Goal: Transaction & Acquisition: Purchase product/service

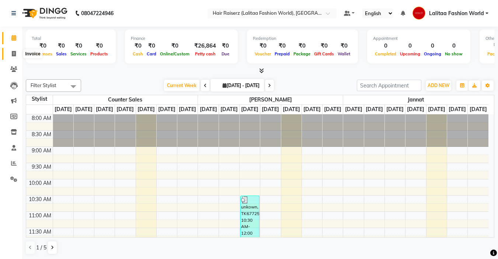
click at [14, 50] on span at bounding box center [13, 54] width 13 height 8
select select "service"
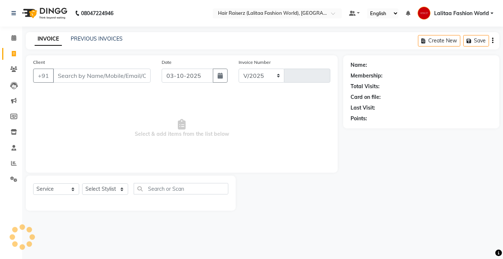
select select "7098"
type input "1258"
click at [67, 75] on input "Client" at bounding box center [102, 76] width 98 height 14
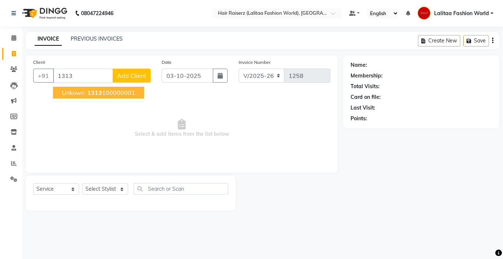
click at [80, 90] on span "unkown" at bounding box center [73, 92] width 22 height 7
type input "1313100000001"
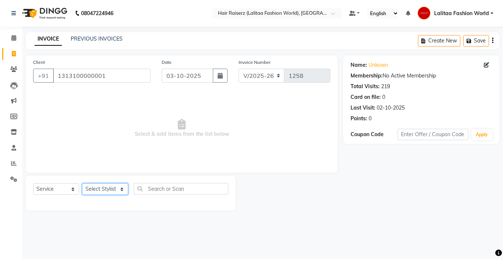
click at [98, 191] on select "Select Stylist [PERSON_NAME] counter sales Jannat [PERSON_NAME] Lalitaa Fashion…" at bounding box center [105, 188] width 46 height 11
select select "67730"
click at [82, 183] on select "Select Stylist [PERSON_NAME] counter sales Jannat [PERSON_NAME] Lalitaa Fashion…" at bounding box center [105, 188] width 46 height 11
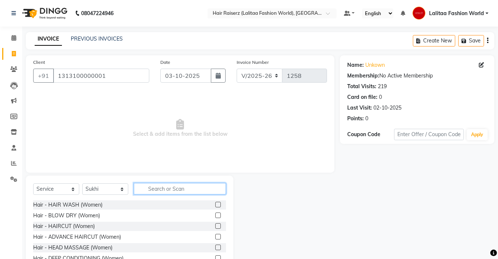
click at [163, 189] on input "text" at bounding box center [180, 188] width 92 height 11
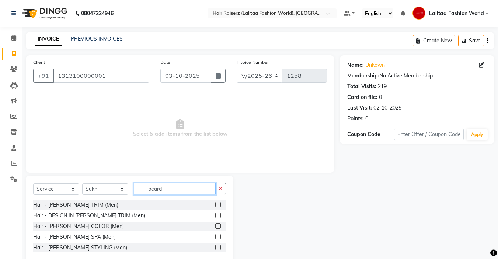
type input "beard"
click at [219, 204] on label at bounding box center [218, 205] width 6 height 6
click at [219, 204] on input "checkbox" at bounding box center [217, 204] width 5 height 5
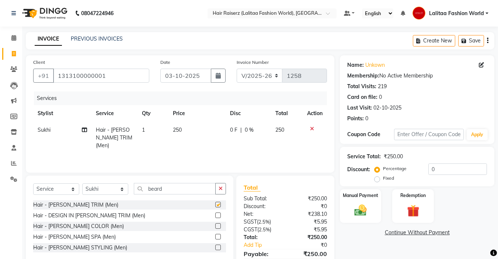
checkbox input "false"
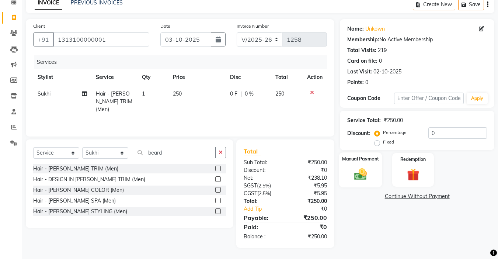
click at [362, 166] on div "Manual Payment" at bounding box center [360, 169] width 43 height 35
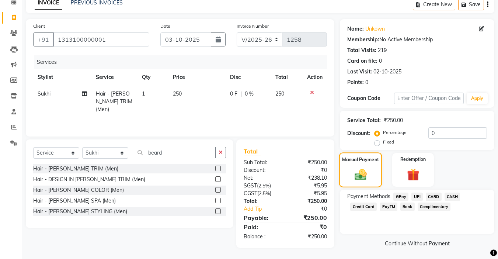
scroll to position [37, 0]
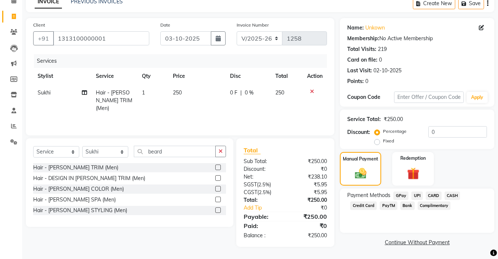
click at [376, 138] on div "Fixed" at bounding box center [385, 140] width 18 height 9
click at [383, 142] on label "Fixed" at bounding box center [388, 140] width 11 height 7
click at [376, 142] on input "Fixed" at bounding box center [378, 140] width 5 height 5
radio input "true"
click at [456, 125] on div "Service Total: ₹250.00 Discount: Percentage Fixed 0" at bounding box center [417, 129] width 140 height 34
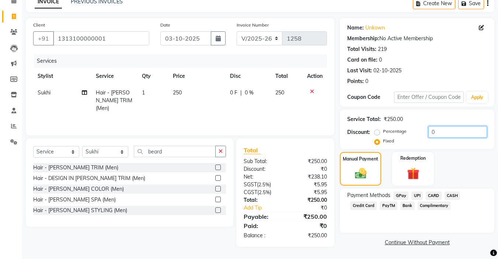
click at [449, 132] on input "0" at bounding box center [457, 131] width 59 height 11
click at [357, 166] on div "Manual Payment" at bounding box center [360, 168] width 43 height 35
click at [443, 129] on input "200" at bounding box center [457, 131] width 59 height 11
type input "2"
type input "50"
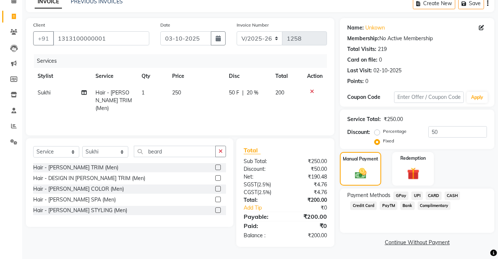
click at [416, 193] on span "UPI" at bounding box center [416, 195] width 11 height 8
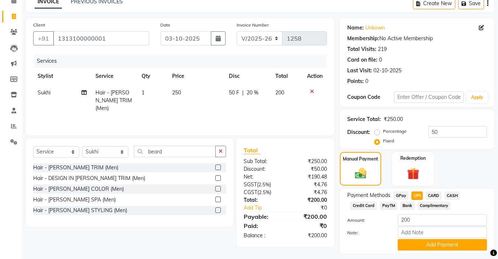
scroll to position [58, 0]
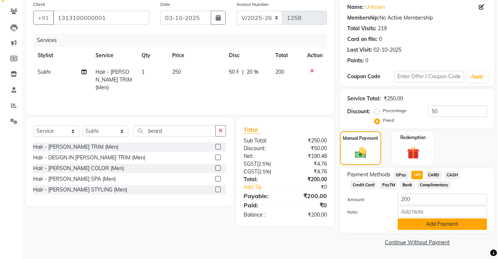
click at [414, 226] on button "Add Payment" at bounding box center [441, 223] width 89 height 11
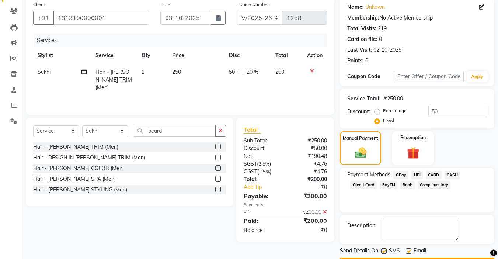
scroll to position [79, 0]
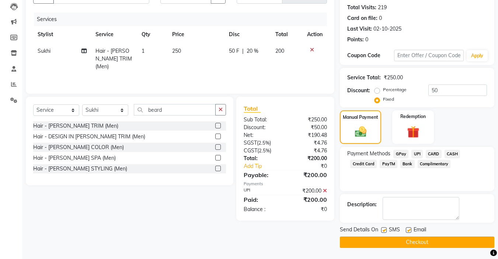
click at [408, 230] on label at bounding box center [409, 230] width 6 height 6
click at [408, 230] on input "checkbox" at bounding box center [408, 230] width 5 height 5
checkbox input "false"
click at [383, 231] on label at bounding box center [384, 230] width 6 height 6
click at [383, 231] on input "checkbox" at bounding box center [383, 230] width 5 height 5
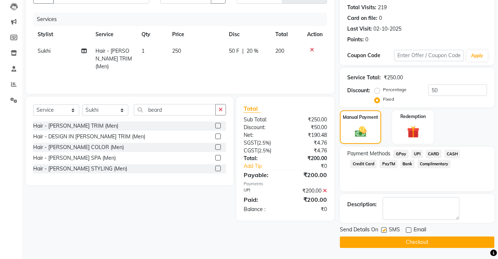
checkbox input "false"
click at [371, 241] on button "Checkout" at bounding box center [417, 241] width 154 height 11
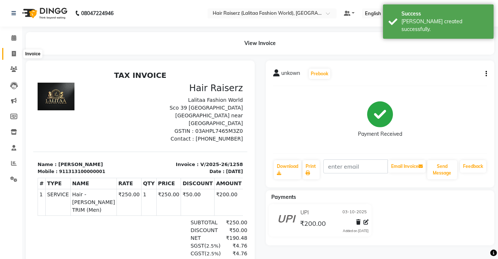
click at [11, 55] on span at bounding box center [13, 54] width 13 height 8
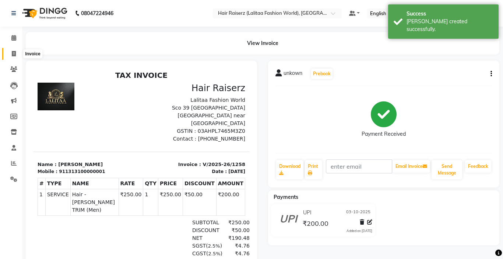
select select "7098"
select select "service"
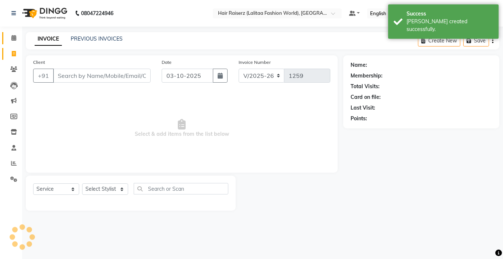
click at [11, 33] on link "Calendar" at bounding box center [11, 38] width 18 height 12
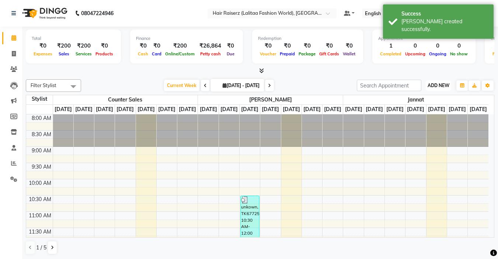
click at [437, 83] on span "ADD NEW" at bounding box center [438, 86] width 22 height 6
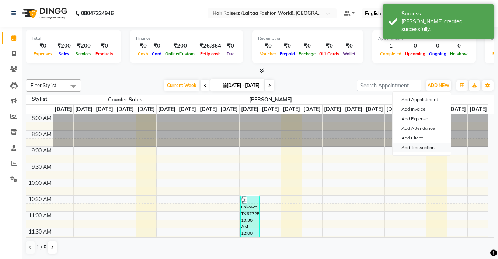
click at [416, 148] on link "Add Transaction" at bounding box center [421, 148] width 58 height 10
select select "direct"
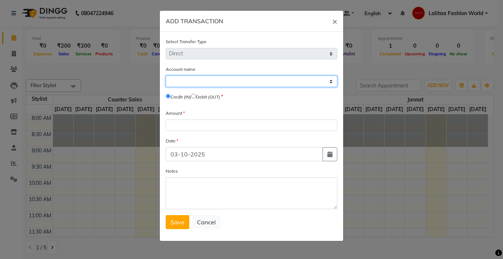
click at [182, 80] on select "Select [PERSON_NAME] Cash Default Account" at bounding box center [252, 81] width 172 height 11
select select "6175"
click at [166, 76] on select "Select [PERSON_NAME] Cash Default Account" at bounding box center [252, 81] width 172 height 11
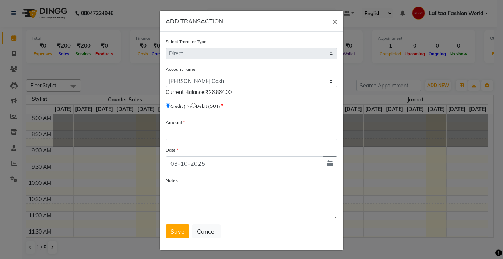
click at [194, 105] on input "radio" at bounding box center [193, 105] width 5 height 5
radio input "true"
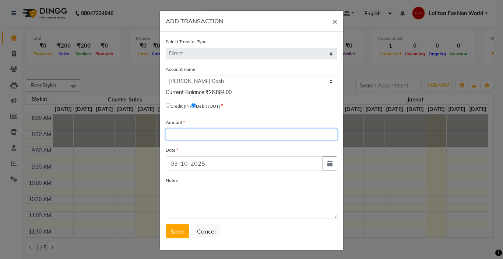
click at [177, 131] on input "number" at bounding box center [252, 134] width 172 height 11
type input "10000"
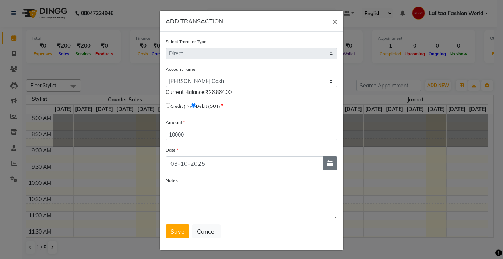
click at [326, 160] on button "button" at bounding box center [330, 163] width 15 height 14
select select "10"
select select "2025"
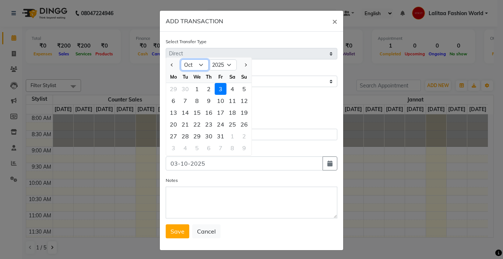
click at [196, 65] on select "Jan Feb Mar Apr May Jun [DATE] Aug Sep Oct Nov Dec" at bounding box center [195, 64] width 28 height 11
select select "9"
click at [181, 59] on select "Jan Feb Mar Apr May Jun [DATE] Aug Sep Oct Nov Dec" at bounding box center [195, 64] width 28 height 11
click at [172, 136] on div "29" at bounding box center [174, 136] width 12 height 12
type input "29-09-2025"
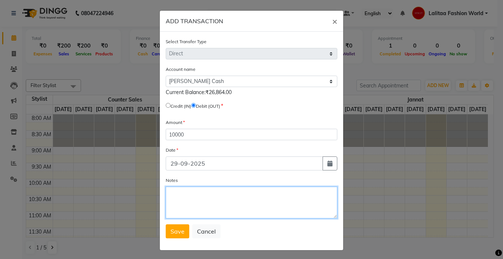
click at [189, 207] on textarea "Notes" at bounding box center [252, 202] width 172 height 32
type textarea "deposit in salon bank account"
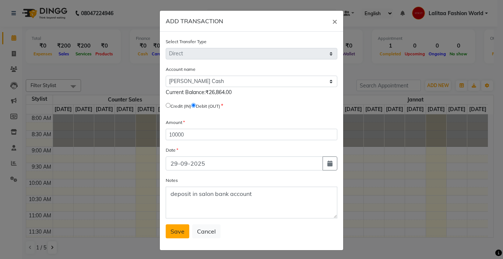
click at [171, 231] on span "Save" at bounding box center [178, 230] width 14 height 7
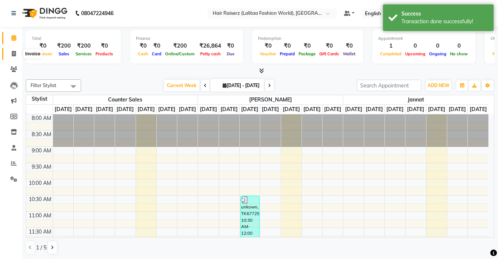
click at [13, 55] on icon at bounding box center [14, 54] width 4 height 6
select select "service"
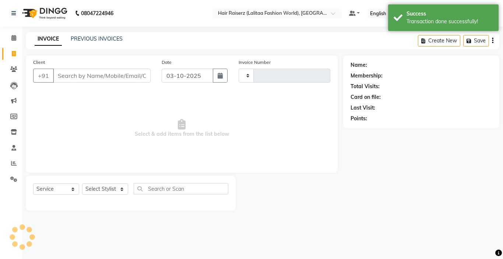
type input "1259"
select select "7098"
click at [63, 73] on input "Client" at bounding box center [102, 76] width 98 height 14
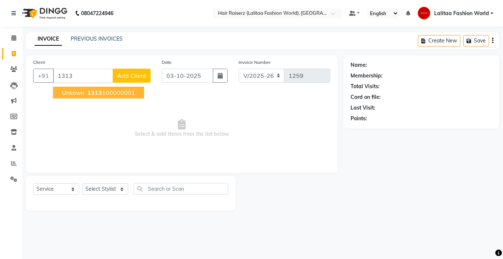
click at [84, 94] on span "unkown" at bounding box center [73, 92] width 22 height 7
type input "1313100000001"
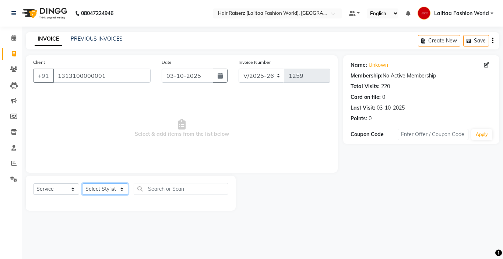
click at [99, 192] on select "Select Stylist [PERSON_NAME] counter sales Jannat [PERSON_NAME] Lalitaa Fashion…" at bounding box center [105, 188] width 46 height 11
click at [39, 124] on span "Select & add items from the list below" at bounding box center [181, 128] width 297 height 74
click at [12, 150] on icon at bounding box center [13, 148] width 5 height 6
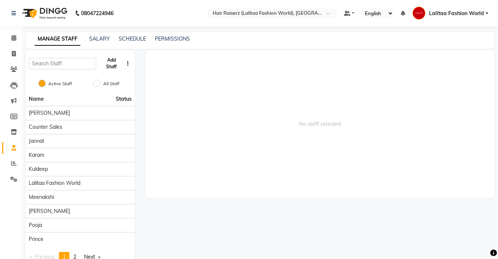
click at [111, 62] on button "Add Staff" at bounding box center [111, 63] width 24 height 19
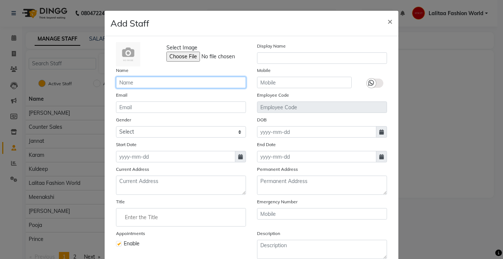
click at [125, 84] on input "text" at bounding box center [181, 82] width 130 height 11
click at [119, 83] on input "harman" at bounding box center [181, 82] width 130 height 11
type input "[PERSON_NAME]"
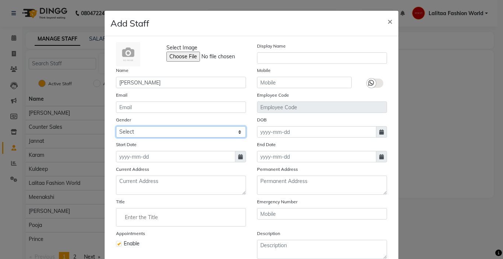
click at [131, 129] on select "Select [DEMOGRAPHIC_DATA] [DEMOGRAPHIC_DATA] Other Prefer Not To Say" at bounding box center [181, 131] width 130 height 11
select select "[DEMOGRAPHIC_DATA]"
click at [116, 126] on select "Select [DEMOGRAPHIC_DATA] [DEMOGRAPHIC_DATA] Other Prefer Not To Say" at bounding box center [181, 131] width 130 height 11
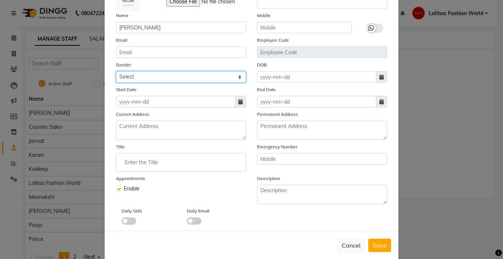
scroll to position [66, 0]
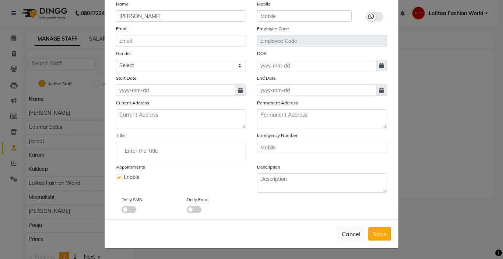
click at [240, 92] on icon at bounding box center [240, 90] width 4 height 5
select select "10"
select select "2025"
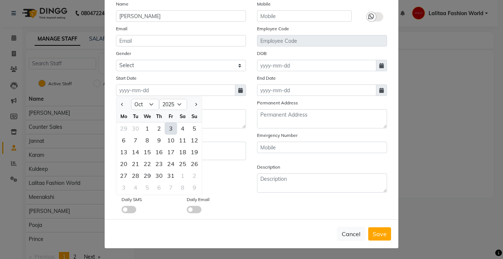
click at [169, 127] on div "3" at bounding box center [171, 128] width 12 height 12
type input "03-10-2025"
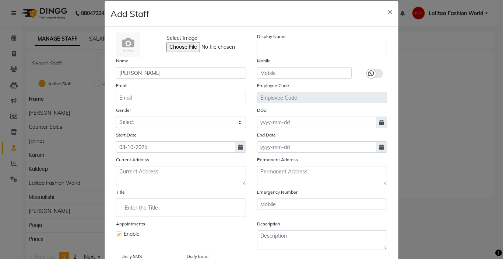
scroll to position [9, 0]
click at [277, 74] on input "text" at bounding box center [304, 72] width 95 height 11
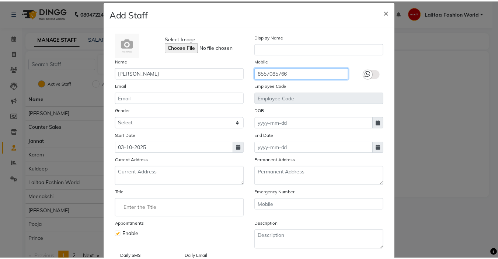
scroll to position [66, 0]
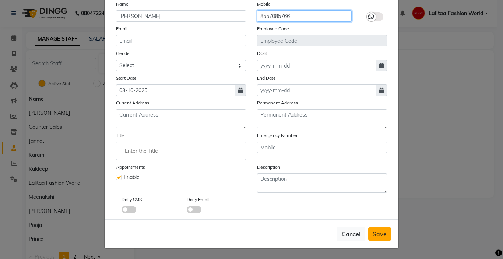
type input "8557085766"
click at [378, 235] on span "Save" at bounding box center [380, 233] width 14 height 7
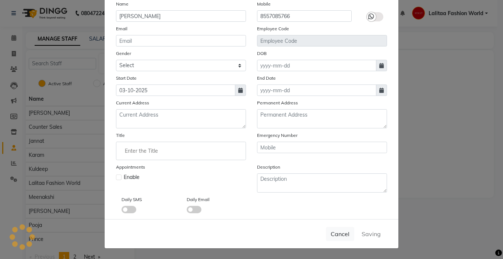
select select
checkbox input "false"
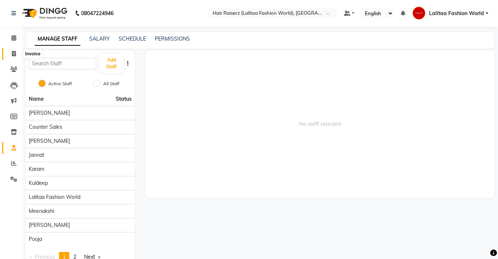
click at [12, 51] on icon at bounding box center [14, 54] width 4 height 6
select select "service"
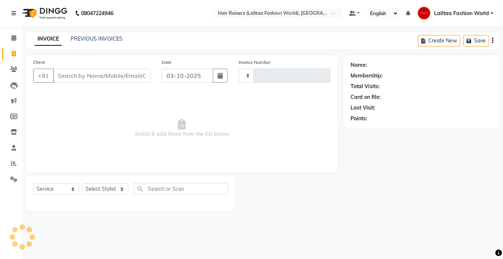
type input "1259"
select select "7098"
click at [111, 78] on input "Client" at bounding box center [102, 76] width 98 height 14
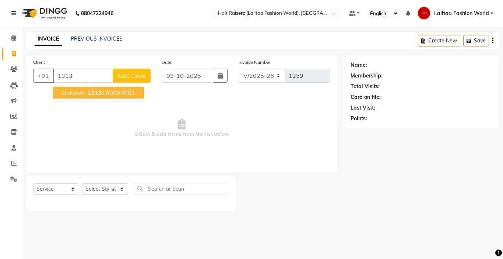
click at [104, 95] on ngb-highlight "1313 100000001" at bounding box center [110, 92] width 49 height 7
type input "1313100000001"
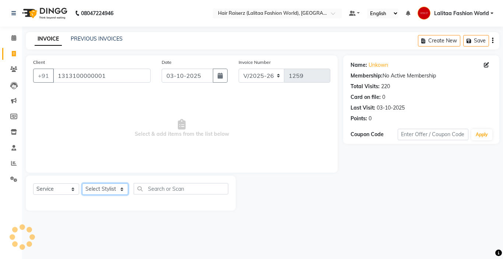
click at [108, 185] on select "Select Stylist [PERSON_NAME] counter sales [PERSON_NAME] Jannat [PERSON_NAME] L…" at bounding box center [105, 188] width 46 height 11
select select "93678"
click at [82, 183] on select "Select Stylist [PERSON_NAME] counter sales [PERSON_NAME] Jannat [PERSON_NAME] L…" at bounding box center [105, 188] width 46 height 11
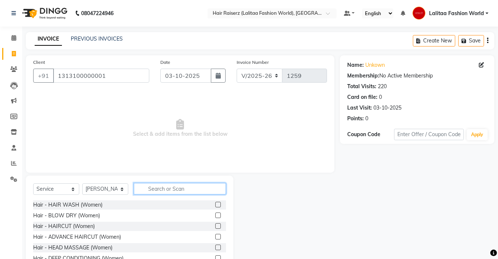
click at [153, 190] on input "text" at bounding box center [180, 188] width 92 height 11
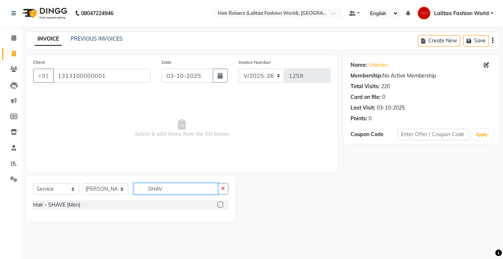
type input "SHAV"
click at [222, 204] on label at bounding box center [221, 205] width 6 height 6
click at [222, 204] on input "checkbox" at bounding box center [220, 204] width 5 height 5
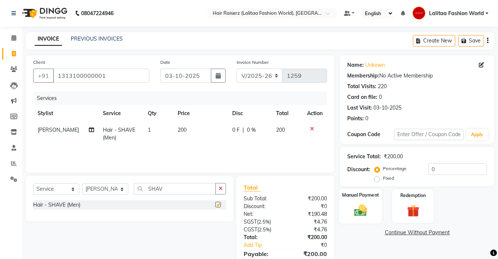
checkbox input "false"
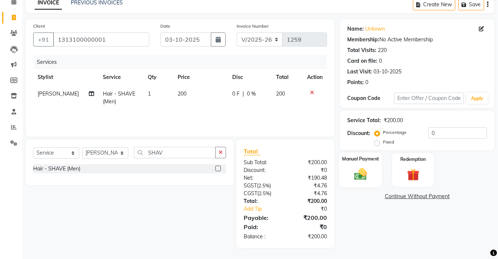
click at [356, 172] on img at bounding box center [360, 174] width 21 height 15
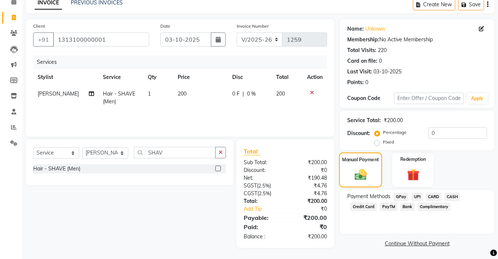
scroll to position [37, 0]
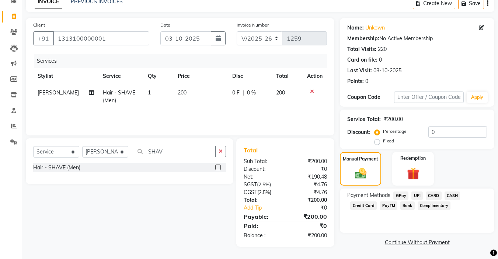
click at [419, 194] on span "UPI" at bounding box center [416, 195] width 11 height 8
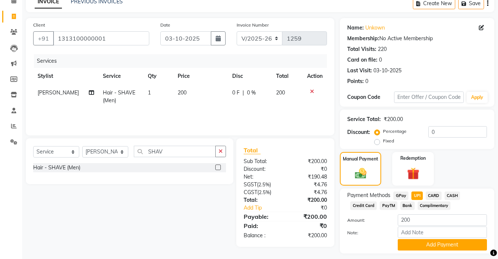
drag, startPoint x: 419, startPoint y: 194, endPoint x: 375, endPoint y: 142, distance: 68.0
click at [375, 142] on div "Name: Unkown Membership: No Active Membership Total Visits: 220 Card on file: 0…" at bounding box center [420, 143] width 160 height 250
click at [383, 142] on label "Fixed" at bounding box center [388, 140] width 11 height 7
click at [376, 142] on input "Fixed" at bounding box center [378, 140] width 5 height 5
radio input "true"
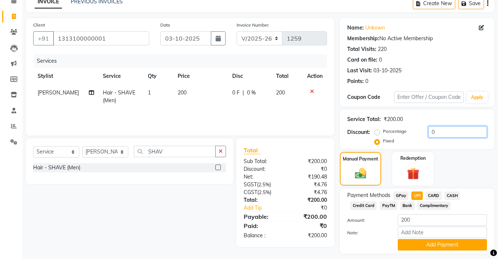
click at [444, 128] on input "0" at bounding box center [457, 131] width 59 height 11
type input "100"
click at [417, 248] on button "Add Payment" at bounding box center [441, 244] width 89 height 11
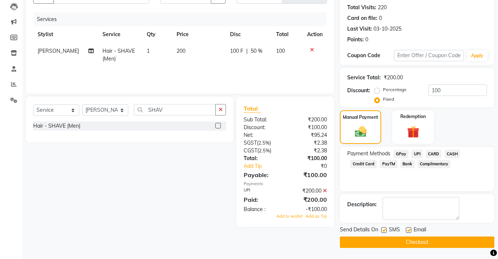
click at [409, 227] on label at bounding box center [409, 230] width 6 height 6
click at [409, 228] on input "checkbox" at bounding box center [408, 230] width 5 height 5
checkbox input "false"
click at [386, 230] on label at bounding box center [384, 230] width 6 height 6
click at [386, 230] on input "checkbox" at bounding box center [383, 230] width 5 height 5
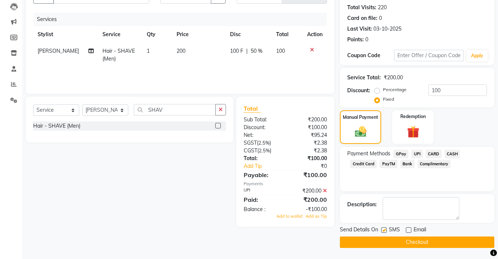
checkbox input "false"
click at [154, 232] on div "Client [PHONE_NUMBER] Date [DATE] Invoice Number V/2025 V/[PHONE_NUMBER] Servic…" at bounding box center [179, 111] width 319 height 271
click at [99, 211] on div "Select Service Product Membership Package Voucher Prepaid Gift Card Select Styl…" at bounding box center [126, 162] width 213 height 130
click at [223, 149] on div "Select Service Product Membership Package Voucher Prepaid Gift Card Select Styl…" at bounding box center [126, 162] width 213 height 130
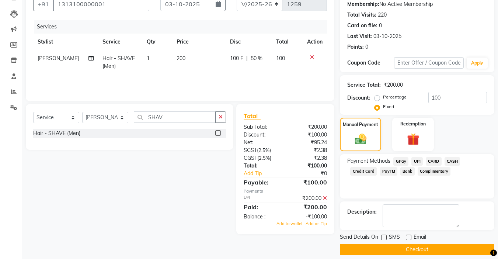
scroll to position [76, 0]
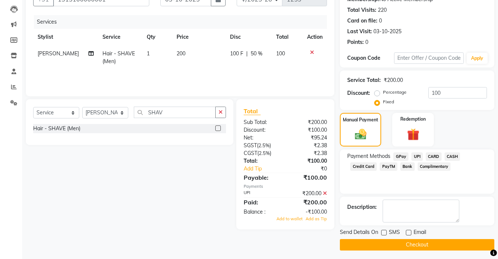
click at [325, 192] on icon at bounding box center [325, 192] width 4 height 5
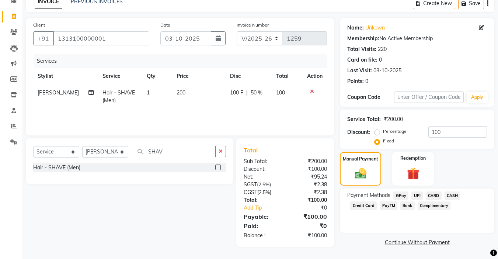
click at [414, 194] on span "UPI" at bounding box center [416, 195] width 11 height 8
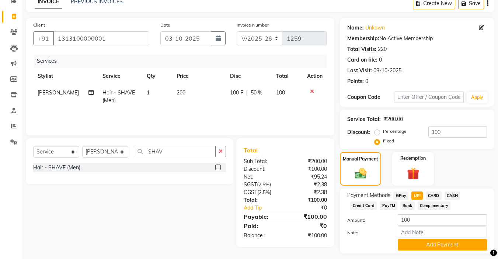
scroll to position [58, 0]
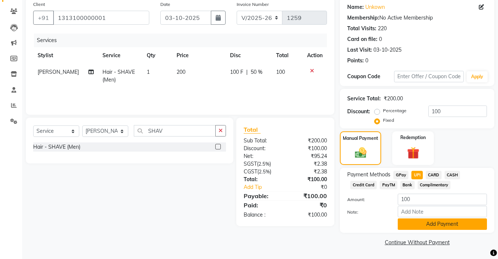
click at [402, 224] on button "Add Payment" at bounding box center [441, 223] width 89 height 11
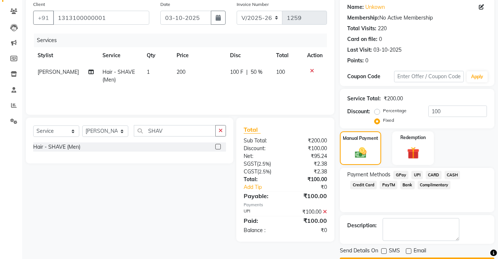
scroll to position [79, 0]
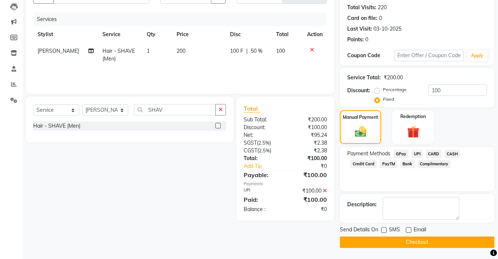
click at [392, 242] on button "Checkout" at bounding box center [417, 241] width 154 height 11
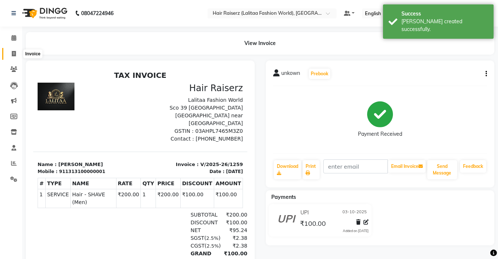
click at [13, 56] on icon at bounding box center [14, 54] width 4 height 6
select select "service"
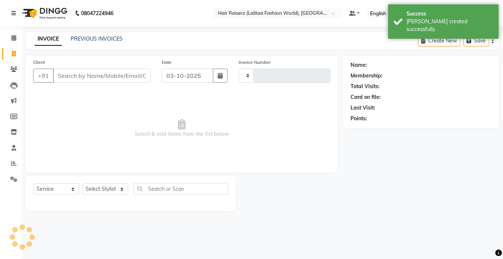
click at [63, 78] on input "Client" at bounding box center [102, 76] width 98 height 14
type input "1260"
select select "7098"
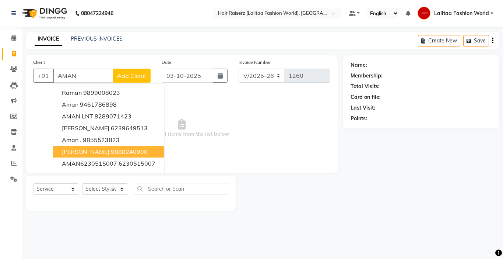
click at [90, 153] on span "[PERSON_NAME]" at bounding box center [86, 151] width 48 height 7
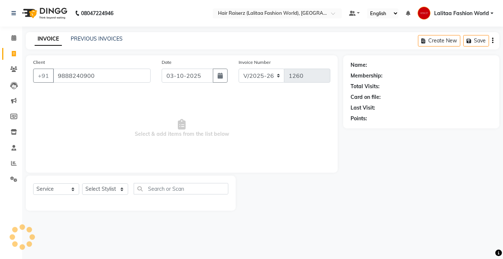
type input "9888240900"
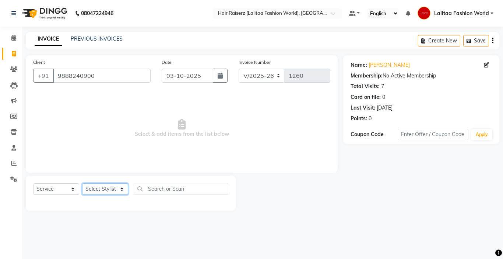
click at [111, 187] on select "Select Stylist [PERSON_NAME] counter sales [PERSON_NAME] Jannat [PERSON_NAME] L…" at bounding box center [105, 188] width 46 height 11
select select "67730"
click at [82, 183] on select "Select Stylist [PERSON_NAME] counter sales [PERSON_NAME] Jannat [PERSON_NAME] L…" at bounding box center [105, 188] width 46 height 11
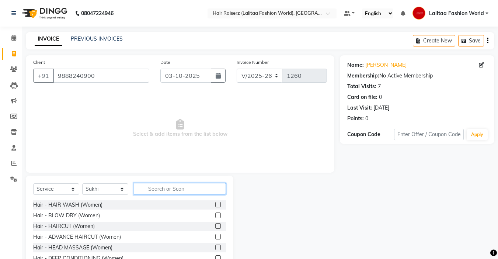
click at [150, 188] on input "text" at bounding box center [180, 188] width 92 height 11
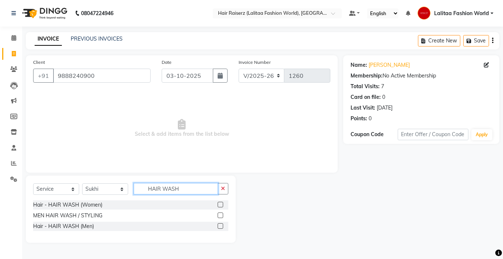
type input "HAIR WASH"
click at [220, 214] on label at bounding box center [221, 215] width 6 height 6
click at [220, 214] on input "checkbox" at bounding box center [220, 215] width 5 height 5
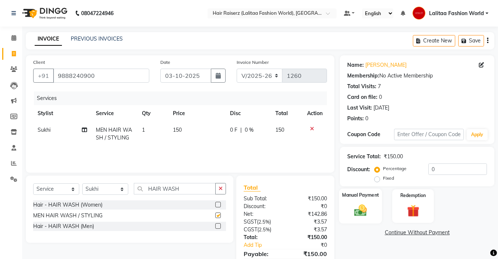
checkbox input "false"
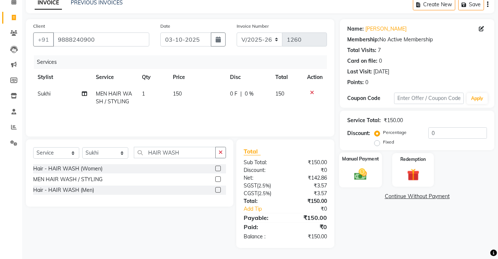
click at [360, 170] on img at bounding box center [360, 174] width 21 height 15
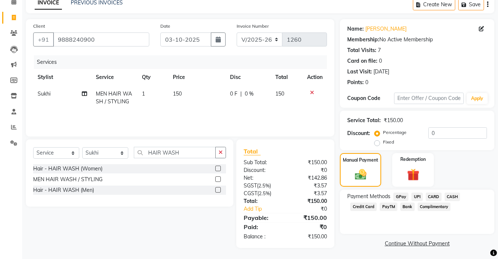
click at [414, 195] on span "UPI" at bounding box center [416, 196] width 11 height 8
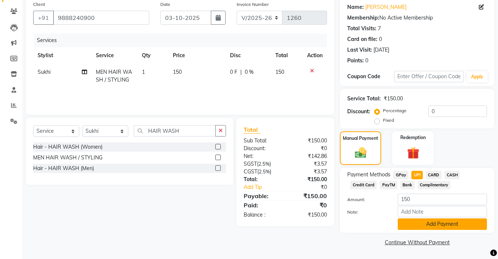
click at [409, 221] on button "Add Payment" at bounding box center [441, 223] width 89 height 11
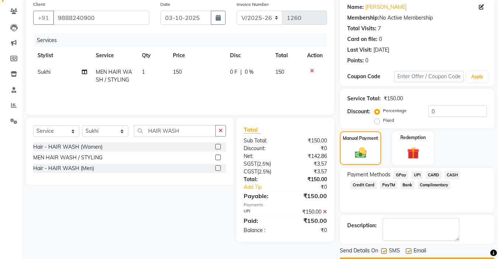
scroll to position [79, 0]
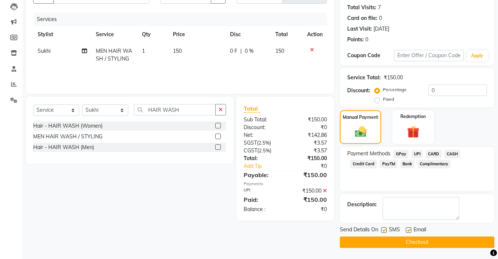
click at [407, 229] on label at bounding box center [409, 230] width 6 height 6
click at [407, 229] on input "checkbox" at bounding box center [408, 230] width 5 height 5
checkbox input "false"
click at [367, 245] on button "Checkout" at bounding box center [417, 241] width 154 height 11
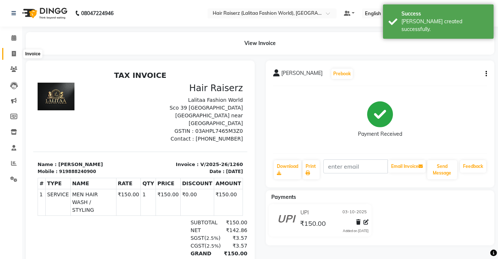
click at [17, 55] on span at bounding box center [13, 54] width 13 height 8
select select "service"
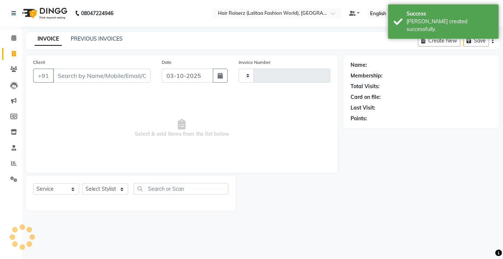
type input "1261"
select select "7098"
click at [60, 71] on input "Client" at bounding box center [102, 76] width 98 height 14
type input "1"
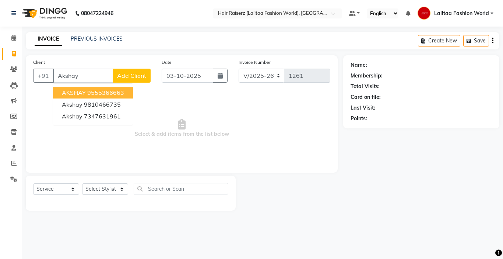
click at [98, 93] on ngb-highlight "9555366663" at bounding box center [105, 92] width 37 height 7
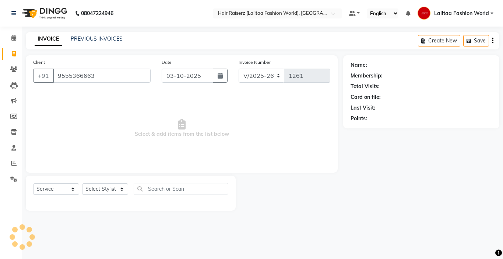
type input "9555366663"
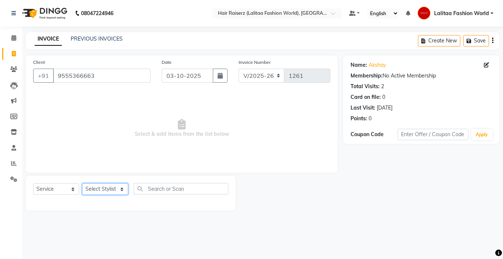
click at [96, 192] on select "Select Stylist [PERSON_NAME] counter sales [PERSON_NAME] Jannat [PERSON_NAME] L…" at bounding box center [105, 188] width 46 height 11
select select "83884"
click at [82, 183] on select "Select Stylist [PERSON_NAME] counter sales [PERSON_NAME] Jannat [PERSON_NAME] L…" at bounding box center [105, 188] width 46 height 11
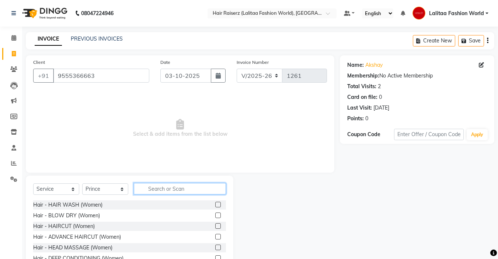
click at [161, 190] on input "text" at bounding box center [180, 188] width 92 height 11
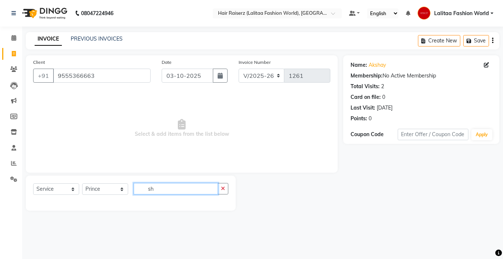
type input "s"
type input "shav"
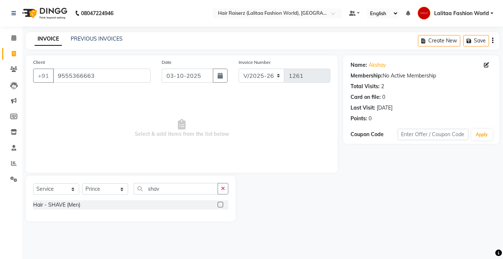
click at [220, 204] on label at bounding box center [221, 205] width 6 height 6
click at [220, 204] on input "checkbox" at bounding box center [220, 204] width 5 height 5
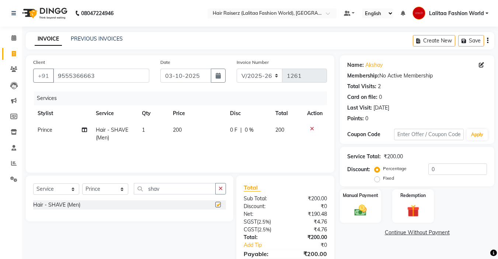
checkbox input "false"
click at [383, 179] on label "Fixed" at bounding box center [388, 178] width 11 height 7
click at [379, 179] on input "Fixed" at bounding box center [378, 177] width 5 height 5
radio input "true"
click at [439, 166] on input "0" at bounding box center [457, 168] width 59 height 11
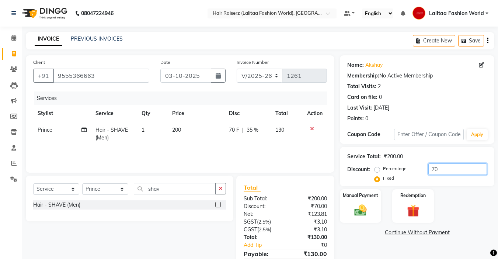
scroll to position [36, 0]
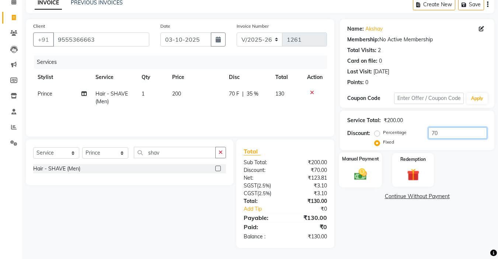
type input "70"
click at [354, 178] on img at bounding box center [360, 174] width 21 height 15
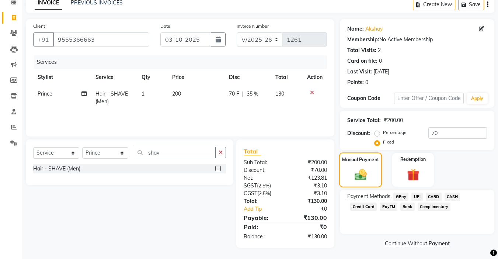
scroll to position [37, 0]
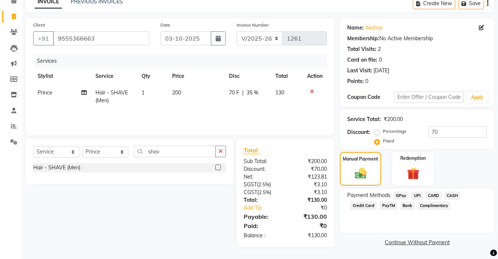
click at [414, 193] on span "UPI" at bounding box center [416, 195] width 11 height 8
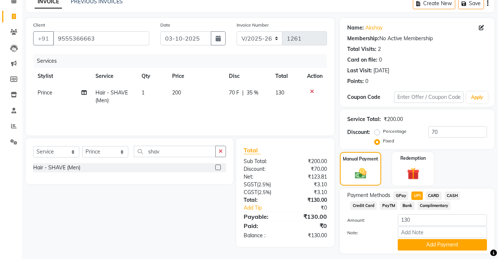
scroll to position [58, 0]
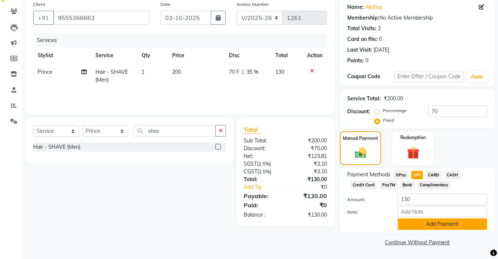
click at [414, 223] on button "Add Payment" at bounding box center [441, 223] width 89 height 11
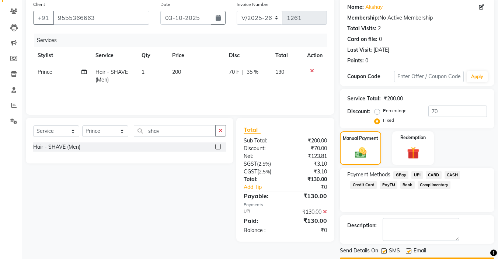
scroll to position [79, 0]
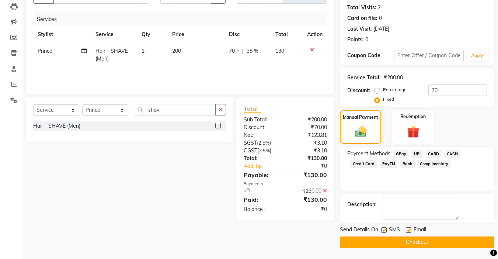
click at [408, 228] on label at bounding box center [409, 230] width 6 height 6
click at [408, 228] on input "checkbox" at bounding box center [408, 230] width 5 height 5
checkbox input "false"
click at [409, 239] on button "Checkout" at bounding box center [417, 241] width 154 height 11
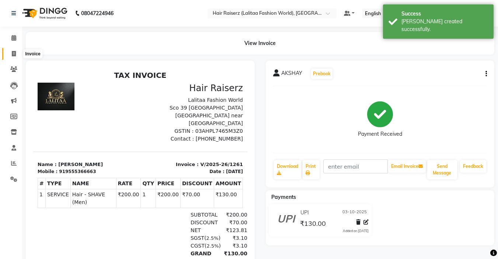
click at [11, 56] on span at bounding box center [13, 54] width 13 height 8
select select "service"
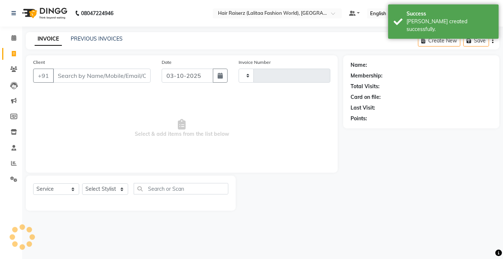
type input "1262"
select select "7098"
click at [73, 73] on input "Client" at bounding box center [102, 76] width 98 height 14
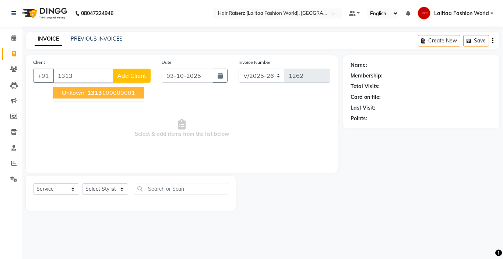
click at [85, 91] on button "unkown 1313 100000001" at bounding box center [98, 93] width 91 height 12
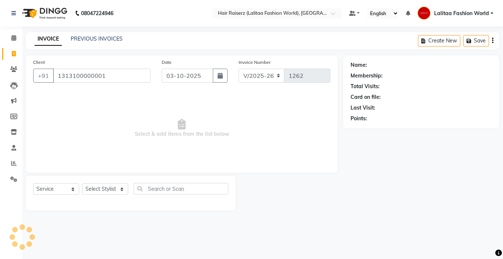
type input "1313100000001"
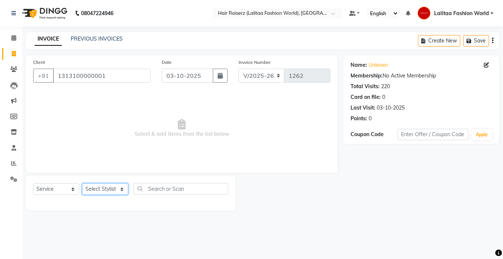
click at [111, 190] on select "Select Stylist [PERSON_NAME] counter sales [PERSON_NAME] Jannat [PERSON_NAME] L…" at bounding box center [105, 188] width 46 height 11
select select "79163"
click at [82, 183] on select "Select Stylist [PERSON_NAME] counter sales [PERSON_NAME] Jannat [PERSON_NAME] L…" at bounding box center [105, 188] width 46 height 11
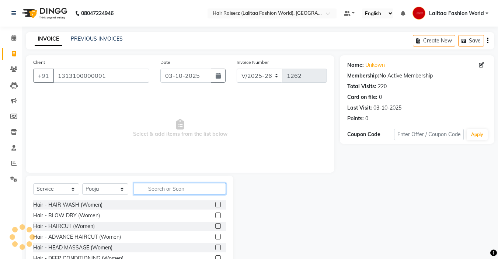
click at [159, 190] on input "text" at bounding box center [180, 188] width 92 height 11
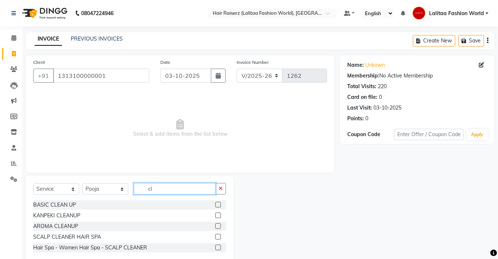
type input "c"
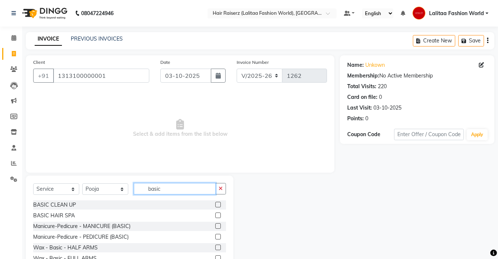
type input "basic"
click at [215, 204] on label at bounding box center [218, 205] width 6 height 6
click at [215, 204] on input "checkbox" at bounding box center [217, 204] width 5 height 5
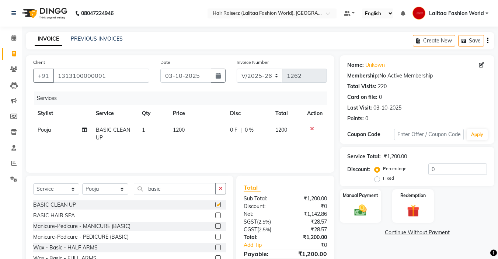
checkbox input "false"
click at [182, 190] on input "basic" at bounding box center [175, 188] width 82 height 11
type input "b"
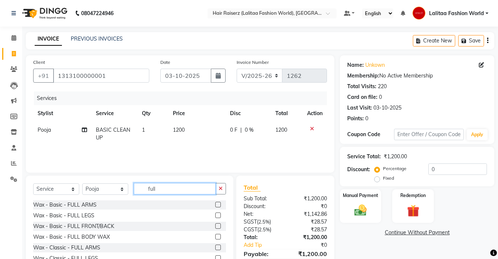
type input "full"
click at [215, 203] on label at bounding box center [218, 205] width 6 height 6
click at [215, 203] on input "checkbox" at bounding box center [217, 204] width 5 height 5
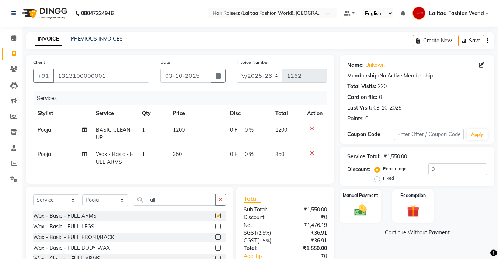
checkbox input "false"
click at [154, 205] on input "full" at bounding box center [175, 199] width 82 height 11
click at [161, 205] on input "full" at bounding box center [175, 199] width 82 height 11
type input "f"
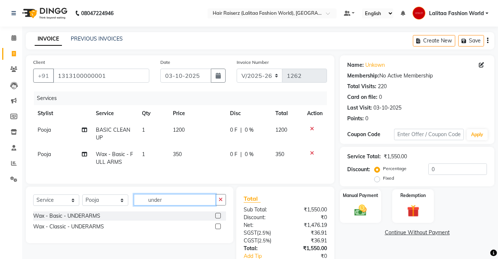
type input "under"
click at [219, 218] on label at bounding box center [218, 216] width 6 height 6
click at [219, 218] on input "checkbox" at bounding box center [217, 215] width 5 height 5
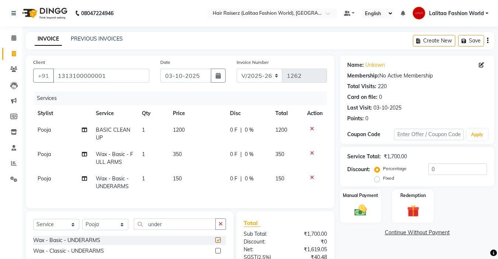
checkbox input "false"
click at [181, 230] on input "under" at bounding box center [175, 223] width 82 height 11
type input "u"
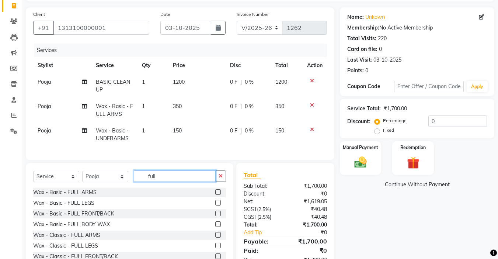
scroll to position [49, 0]
type input "full"
click at [215, 204] on label at bounding box center [218, 202] width 6 height 6
click at [215, 204] on input "checkbox" at bounding box center [217, 202] width 5 height 5
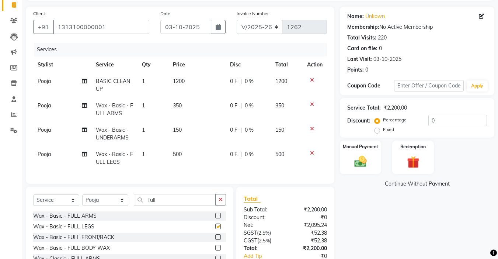
checkbox input "false"
click at [181, 204] on input "full" at bounding box center [175, 199] width 82 height 11
type input "f"
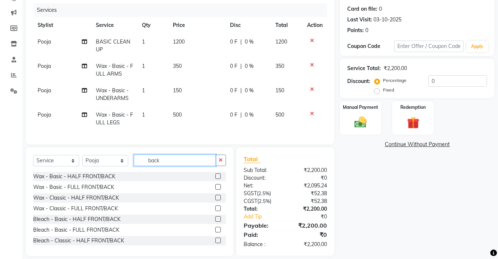
scroll to position [88, 0]
type input "back"
click at [215, 210] on label at bounding box center [218, 208] width 6 height 6
click at [215, 210] on input "checkbox" at bounding box center [217, 208] width 5 height 5
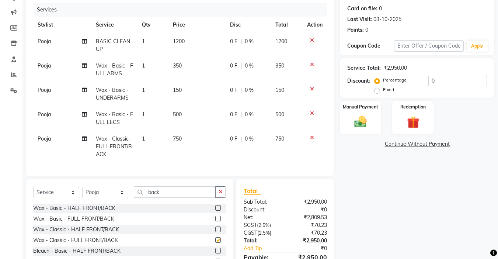
checkbox input "false"
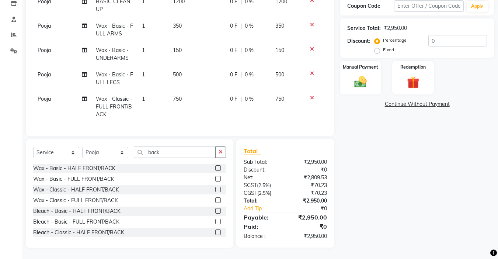
scroll to position [134, 0]
click at [175, 153] on input "back" at bounding box center [175, 151] width 82 height 11
type input "b"
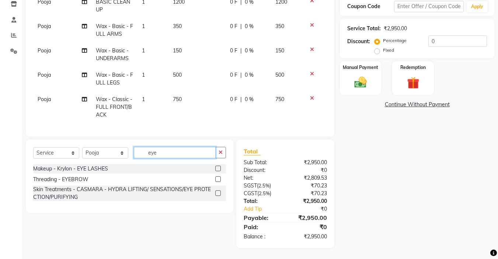
scroll to position [133, 0]
type input "eye"
click at [218, 176] on label at bounding box center [218, 179] width 6 height 6
click at [218, 177] on input "checkbox" at bounding box center [217, 179] width 5 height 5
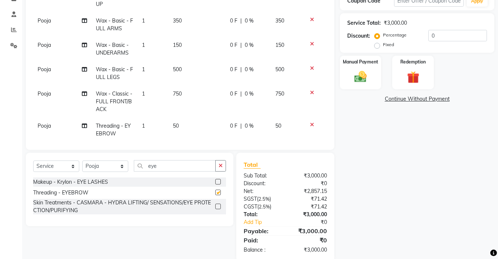
checkbox input "false"
click at [169, 165] on input "eye" at bounding box center [175, 165] width 82 height 11
type input "e"
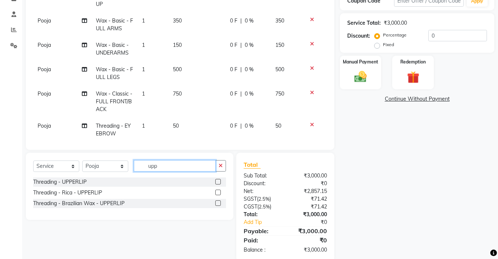
type input "upp"
click at [217, 181] on label at bounding box center [218, 182] width 6 height 6
click at [217, 181] on input "checkbox" at bounding box center [217, 181] width 5 height 5
checkbox input "false"
click at [172, 165] on input "upp" at bounding box center [175, 165] width 82 height 11
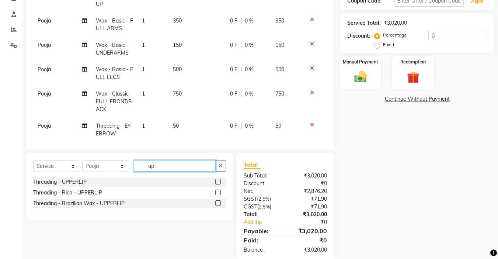
type input "u"
type input "for"
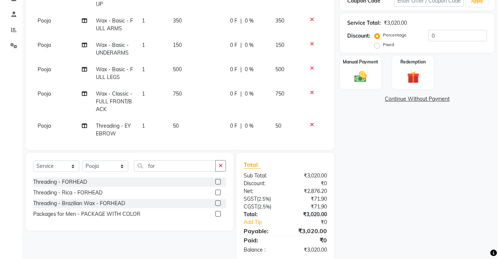
click at [217, 180] on label at bounding box center [218, 182] width 6 height 6
click at [217, 180] on input "checkbox" at bounding box center [217, 181] width 5 height 5
checkbox input "false"
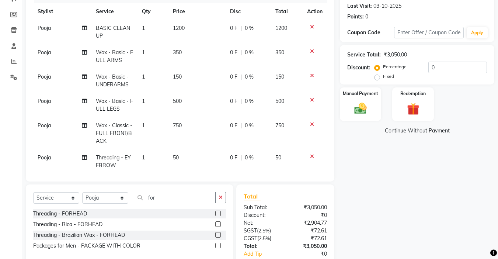
scroll to position [101, 0]
click at [383, 77] on label "Fixed" at bounding box center [388, 76] width 11 height 7
click at [379, 77] on input "Fixed" at bounding box center [378, 76] width 5 height 5
radio input "true"
click at [438, 63] on input "0" at bounding box center [457, 67] width 59 height 11
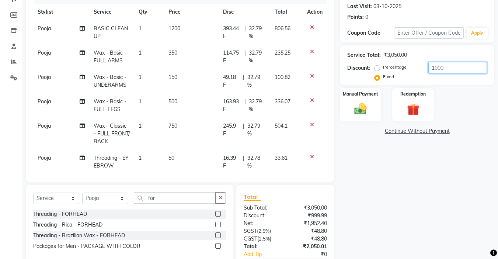
scroll to position [147, 0]
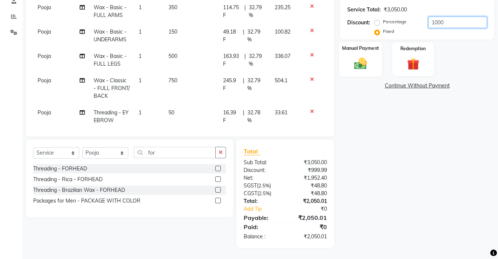
type input "1000"
click at [359, 56] on div "Manual Payment" at bounding box center [360, 59] width 43 height 35
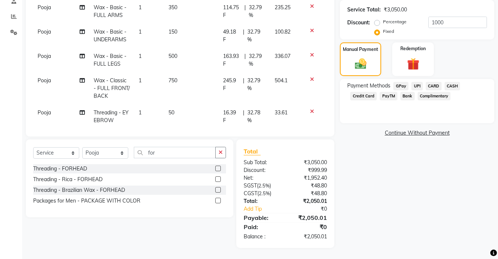
click at [436, 87] on span "CARD" at bounding box center [433, 86] width 16 height 8
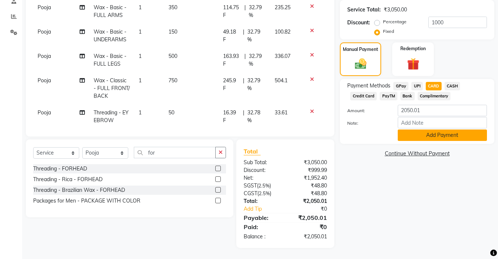
click at [410, 136] on button "Add Payment" at bounding box center [441, 134] width 89 height 11
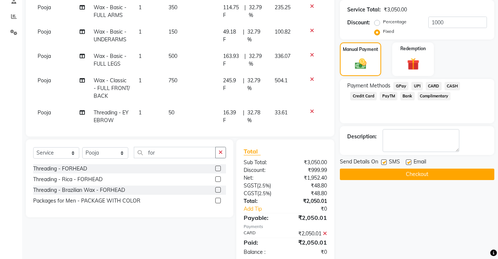
scroll to position [162, 0]
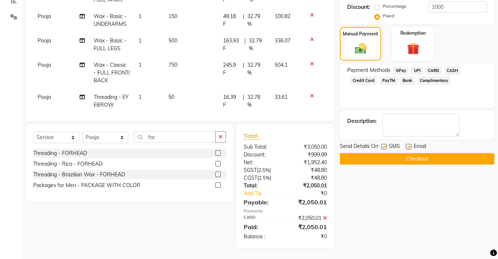
click at [409, 148] on label at bounding box center [409, 147] width 6 height 6
click at [409, 148] on input "checkbox" at bounding box center [408, 146] width 5 height 5
checkbox input "false"
click at [383, 146] on label at bounding box center [384, 147] width 6 height 6
click at [383, 146] on input "checkbox" at bounding box center [383, 146] width 5 height 5
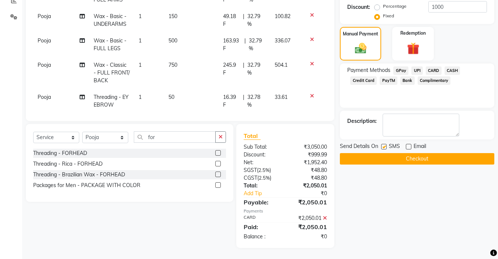
checkbox input "false"
click at [383, 158] on button "Checkout" at bounding box center [417, 158] width 154 height 11
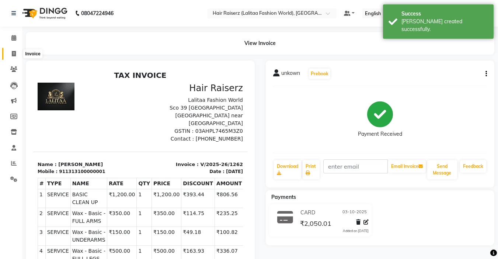
click at [10, 53] on span at bounding box center [13, 54] width 13 height 8
select select "service"
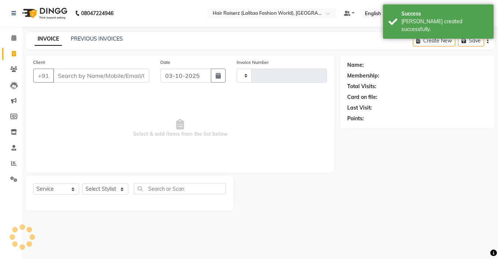
type input "1263"
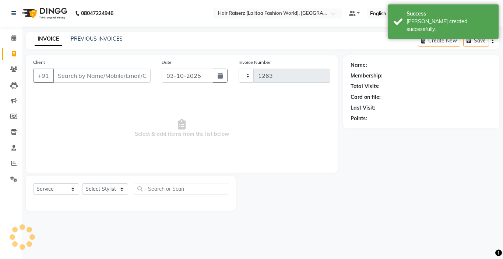
select select "7098"
click at [65, 76] on input "Client" at bounding box center [102, 76] width 98 height 14
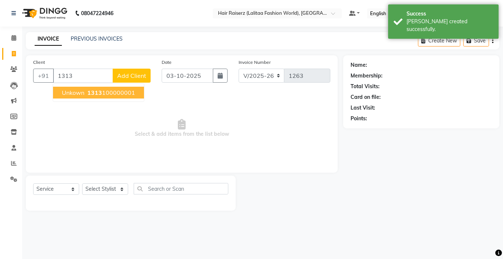
click at [82, 95] on span "unkown" at bounding box center [73, 92] width 22 height 7
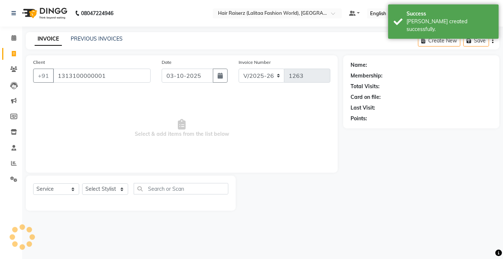
type input "1313100000001"
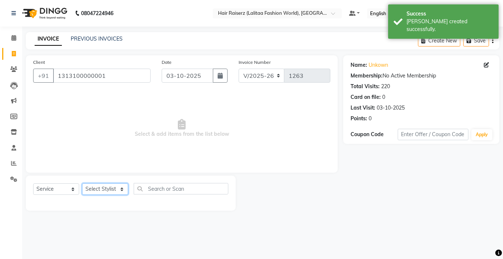
click at [104, 189] on select "Select Stylist [PERSON_NAME] counter sales [PERSON_NAME] Jannat [PERSON_NAME] L…" at bounding box center [105, 188] width 46 height 11
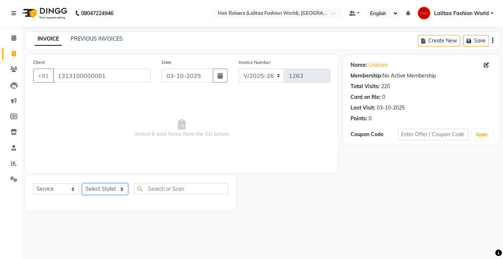
select select "91474"
click at [82, 183] on select "Select Stylist [PERSON_NAME] counter sales [PERSON_NAME] Jannat [PERSON_NAME] L…" at bounding box center [105, 188] width 46 height 11
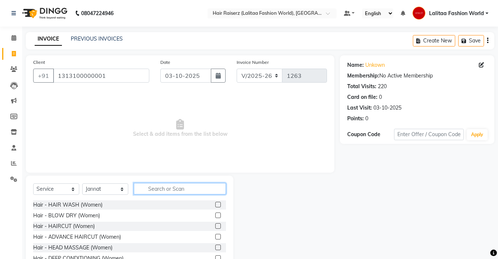
click at [155, 186] on input "text" at bounding box center [180, 188] width 92 height 11
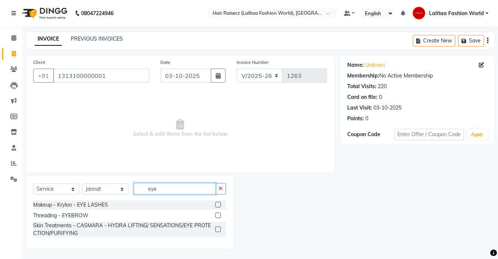
type input "eye"
click at [218, 214] on label at bounding box center [218, 215] width 6 height 6
click at [218, 214] on input "checkbox" at bounding box center [217, 215] width 5 height 5
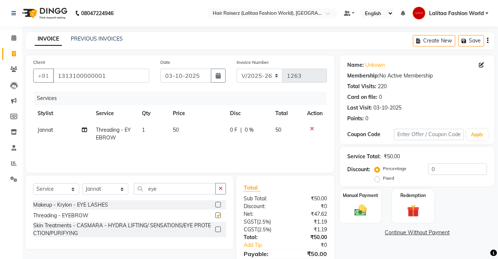
checkbox input "false"
click at [173, 186] on input "eye" at bounding box center [175, 188] width 82 height 11
type input "e"
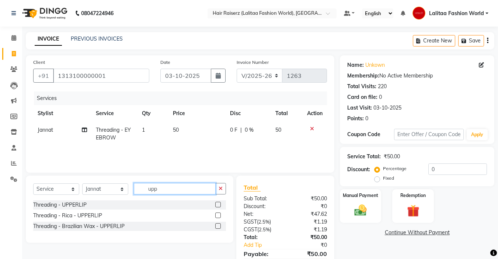
type input "upp"
click at [217, 204] on label at bounding box center [218, 205] width 6 height 6
click at [217, 204] on input "checkbox" at bounding box center [217, 204] width 5 height 5
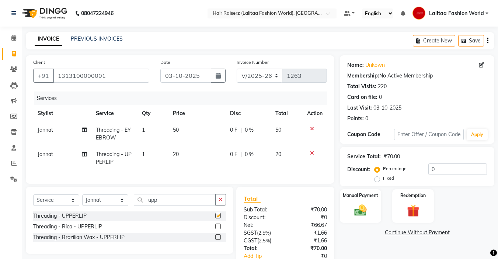
scroll to position [53, 0]
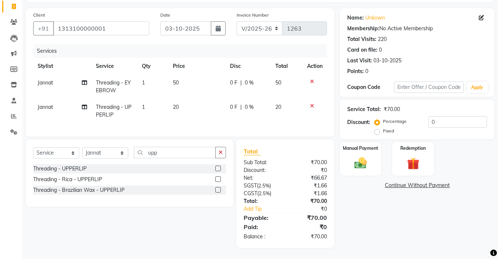
checkbox input "false"
click at [364, 158] on img at bounding box center [360, 162] width 21 height 15
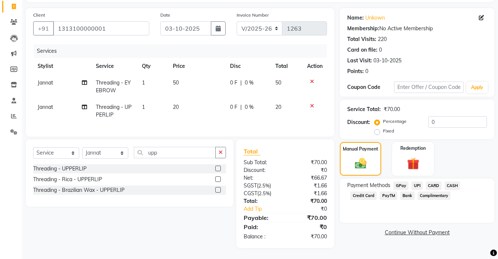
click at [417, 181] on span "UPI" at bounding box center [416, 185] width 11 height 8
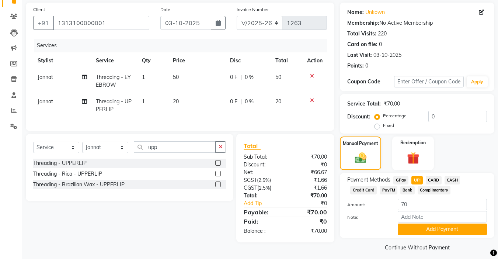
scroll to position [58, 0]
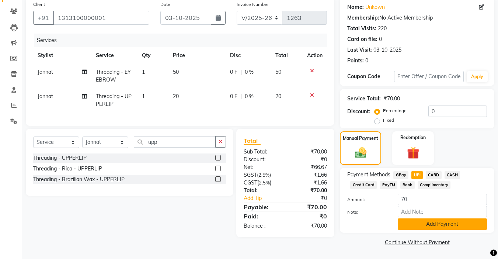
click at [416, 223] on button "Add Payment" at bounding box center [441, 223] width 89 height 11
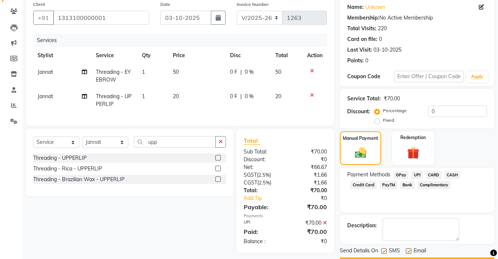
scroll to position [79, 0]
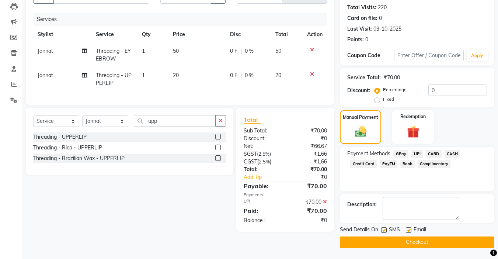
click at [384, 227] on label at bounding box center [384, 230] width 6 height 6
click at [384, 228] on input "checkbox" at bounding box center [383, 230] width 5 height 5
checkbox input "false"
click at [410, 231] on label at bounding box center [409, 230] width 6 height 6
click at [410, 231] on input "checkbox" at bounding box center [408, 230] width 5 height 5
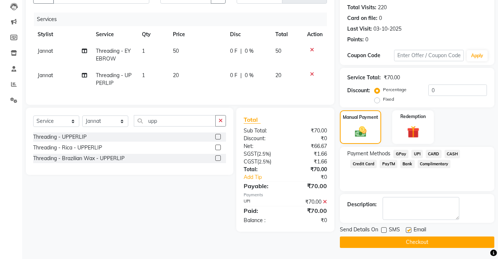
checkbox input "false"
click at [400, 242] on button "Checkout" at bounding box center [417, 241] width 154 height 11
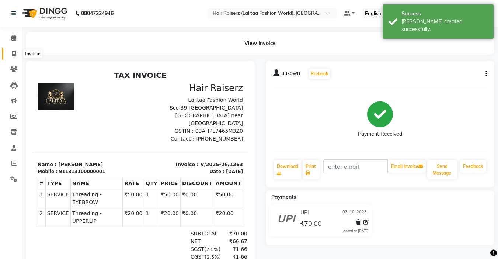
click at [13, 51] on icon at bounding box center [14, 54] width 4 height 6
select select "service"
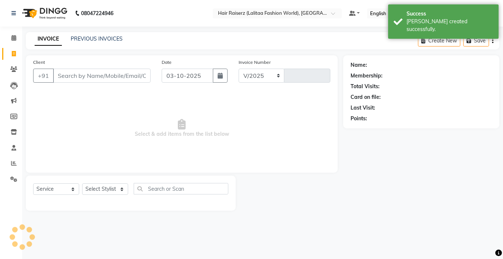
select select "7098"
type input "1264"
click at [82, 73] on input "Client" at bounding box center [102, 76] width 98 height 14
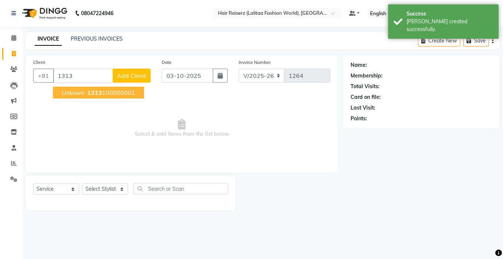
click at [84, 94] on button "unkown 1313 100000001" at bounding box center [98, 93] width 91 height 12
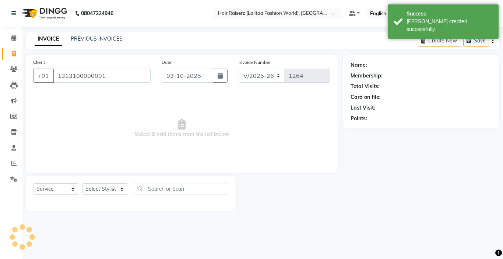
type input "1313100000001"
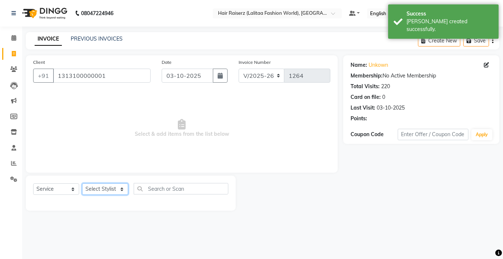
click at [106, 191] on select "Select Stylist [PERSON_NAME] counter sales [PERSON_NAME] Jannat [PERSON_NAME] L…" at bounding box center [105, 188] width 46 height 11
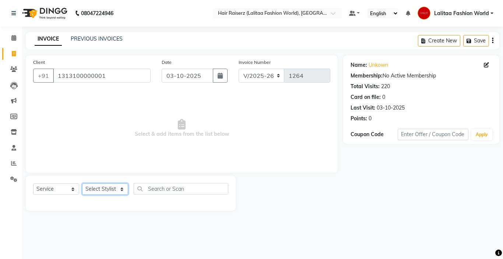
select select "79568"
click at [82, 183] on select "Select Stylist [PERSON_NAME] counter sales [PERSON_NAME] Jannat [PERSON_NAME] L…" at bounding box center [105, 188] width 46 height 11
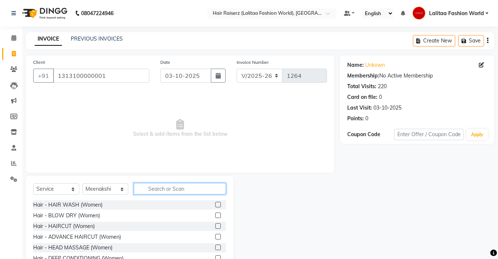
click at [158, 193] on input "text" at bounding box center [180, 188] width 92 height 11
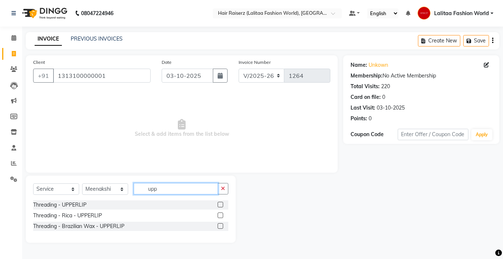
type input "upp"
click at [221, 202] on label at bounding box center [221, 205] width 6 height 6
click at [221, 202] on input "checkbox" at bounding box center [220, 204] width 5 height 5
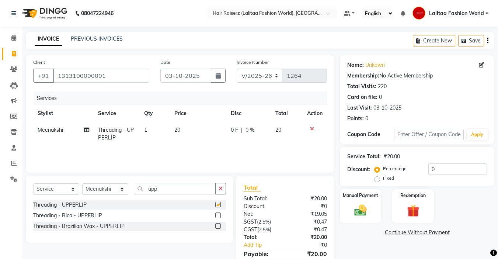
scroll to position [36, 0]
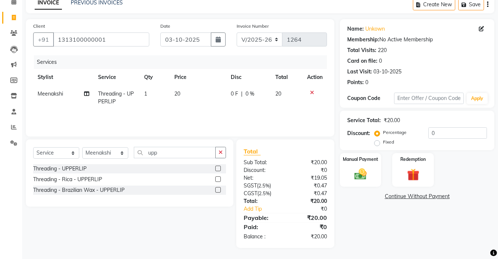
checkbox input "false"
click at [358, 170] on img at bounding box center [360, 174] width 21 height 15
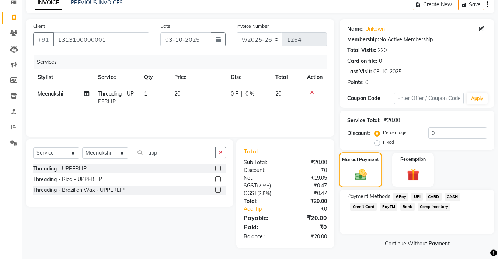
scroll to position [37, 0]
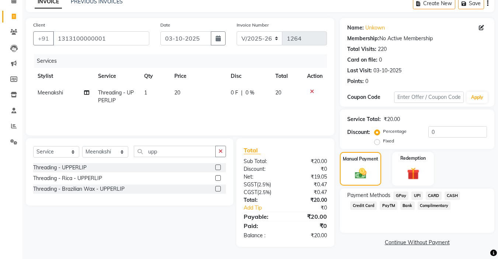
click at [419, 196] on span "UPI" at bounding box center [416, 195] width 11 height 8
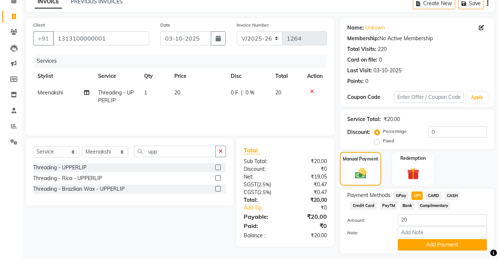
scroll to position [58, 0]
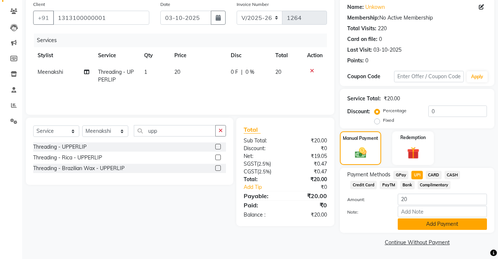
click at [419, 221] on button "Add Payment" at bounding box center [441, 223] width 89 height 11
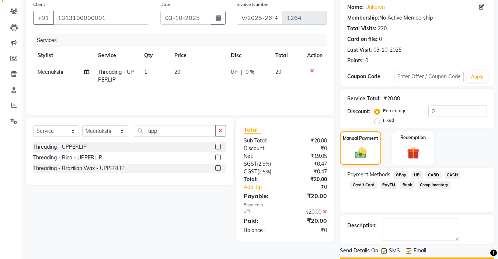
scroll to position [79, 0]
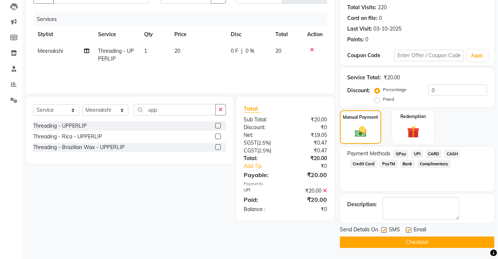
click at [408, 230] on label at bounding box center [409, 230] width 6 height 6
click at [408, 230] on input "checkbox" at bounding box center [408, 230] width 5 height 5
checkbox input "false"
click at [383, 231] on label at bounding box center [384, 230] width 6 height 6
click at [383, 231] on input "checkbox" at bounding box center [383, 230] width 5 height 5
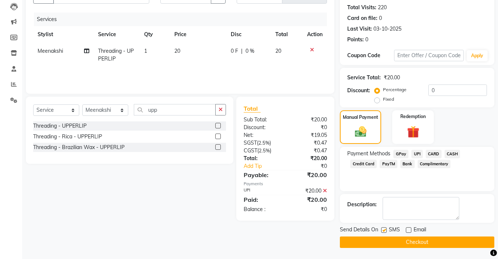
checkbox input "false"
click at [377, 239] on button "Checkout" at bounding box center [417, 241] width 154 height 11
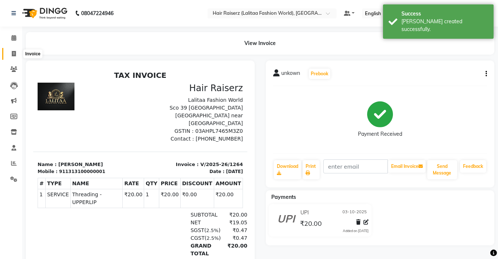
click at [16, 54] on span at bounding box center [13, 54] width 13 height 8
select select "service"
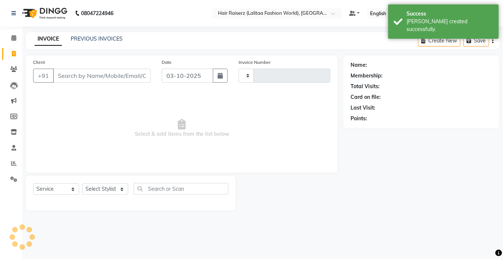
type input "1265"
select select "7098"
click at [67, 74] on input "Client" at bounding box center [102, 76] width 98 height 14
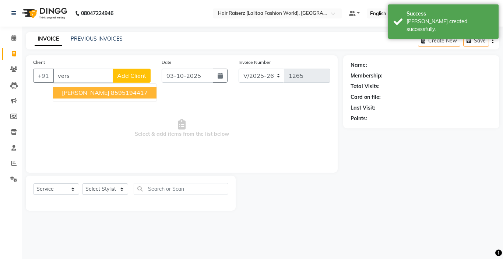
click at [111, 93] on ngb-highlight "8595194417" at bounding box center [129, 92] width 37 height 7
type input "8595194417"
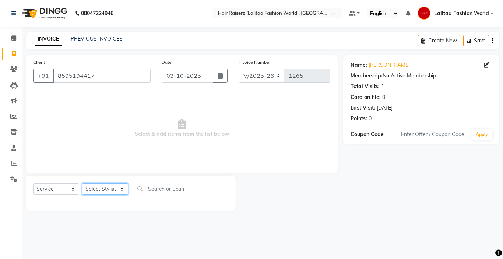
click at [99, 186] on select "Select Stylist [PERSON_NAME] counter sales [PERSON_NAME] Jannat [PERSON_NAME] L…" at bounding box center [105, 188] width 46 height 11
select select "79163"
click at [82, 183] on select "Select Stylist [PERSON_NAME] counter sales [PERSON_NAME] Jannat [PERSON_NAME] L…" at bounding box center [105, 188] width 46 height 11
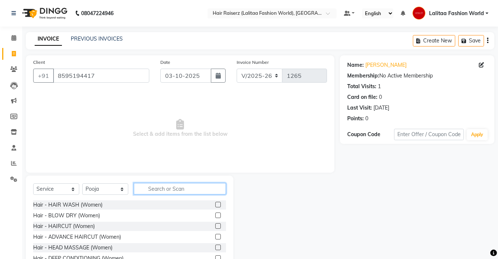
click at [159, 186] on input "text" at bounding box center [180, 188] width 92 height 11
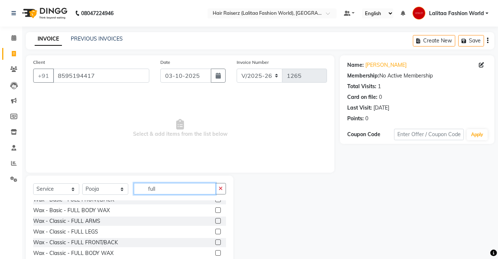
type input "full"
click at [215, 220] on label at bounding box center [218, 221] width 6 height 6
click at [215, 220] on input "checkbox" at bounding box center [217, 220] width 5 height 5
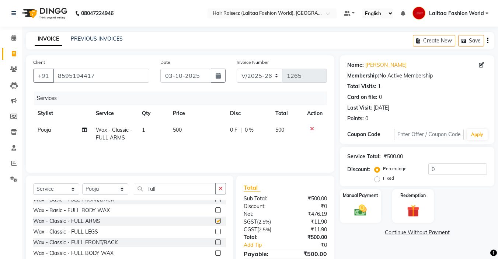
checkbox input "false"
click at [215, 232] on label at bounding box center [218, 231] width 6 height 6
click at [215, 232] on input "checkbox" at bounding box center [217, 231] width 5 height 5
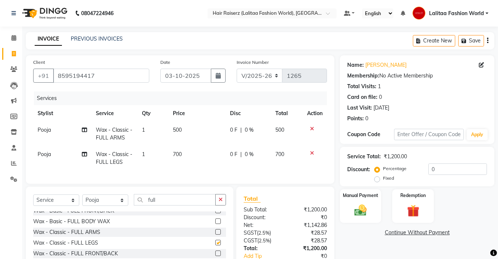
checkbox input "false"
click at [176, 205] on input "full" at bounding box center [175, 199] width 82 height 11
type input "f"
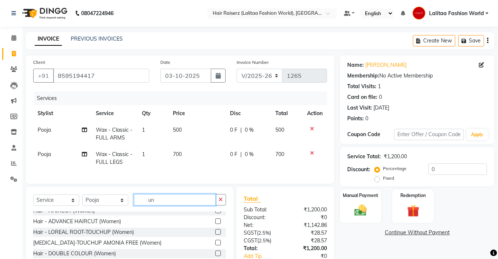
scroll to position [0, 0]
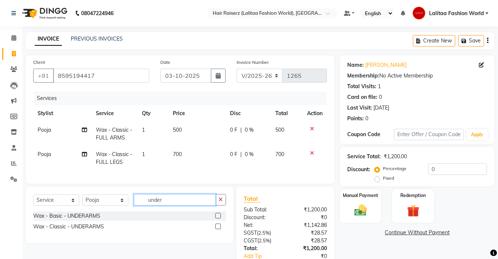
type input "under"
click at [218, 229] on label at bounding box center [218, 226] width 6 height 6
click at [218, 229] on input "checkbox" at bounding box center [217, 226] width 5 height 5
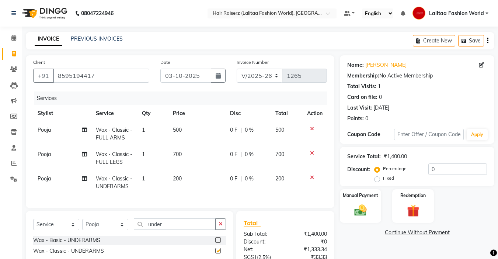
checkbox input "false"
click at [167, 230] on input "under" at bounding box center [175, 223] width 82 height 11
type input "u"
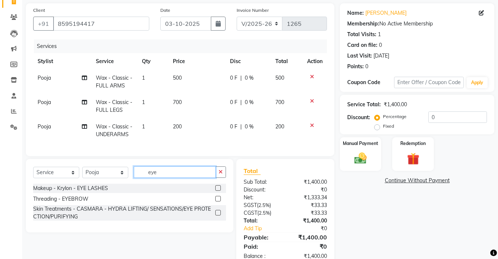
scroll to position [55, 0]
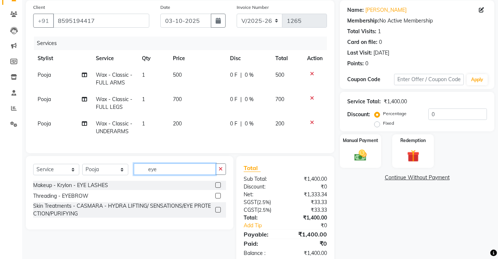
type input "eye"
click at [217, 198] on label at bounding box center [218, 196] width 6 height 6
click at [217, 198] on input "checkbox" at bounding box center [217, 195] width 5 height 5
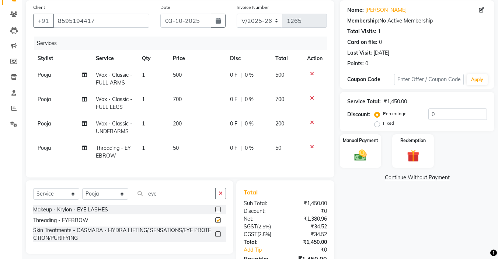
checkbox input "false"
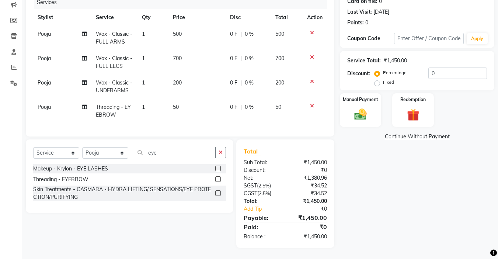
click at [383, 79] on label "Fixed" at bounding box center [388, 82] width 11 height 7
click at [376, 80] on input "Fixed" at bounding box center [378, 82] width 5 height 5
radio input "true"
click at [438, 68] on input "0" at bounding box center [457, 72] width 59 height 11
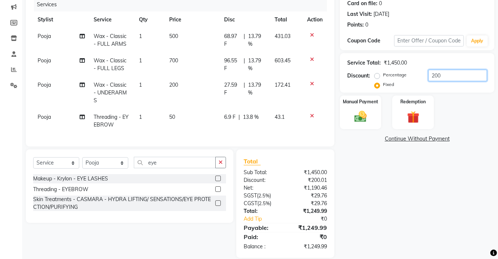
scroll to position [93, 0]
click at [449, 75] on input "200" at bounding box center [457, 75] width 59 height 11
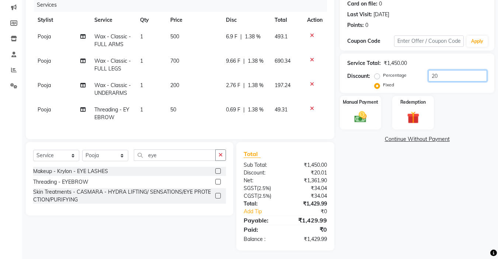
type input "2"
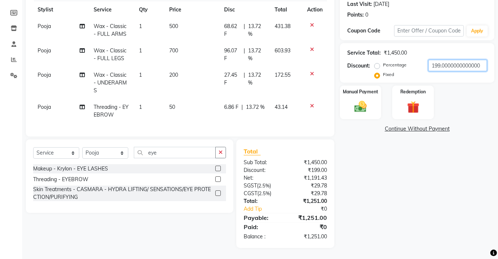
scroll to position [0, 0]
type input "199.99"
click at [365, 99] on img at bounding box center [360, 106] width 21 height 15
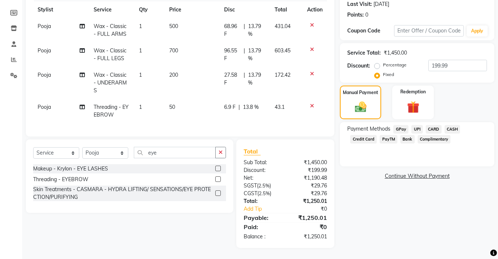
click at [416, 125] on span "UPI" at bounding box center [416, 129] width 11 height 8
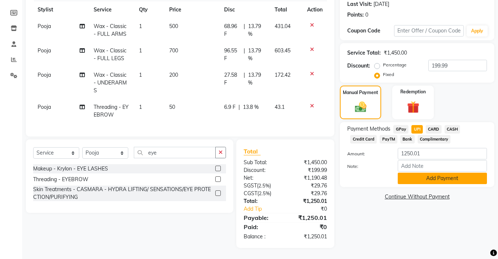
click at [413, 172] on button "Add Payment" at bounding box center [441, 177] width 89 height 11
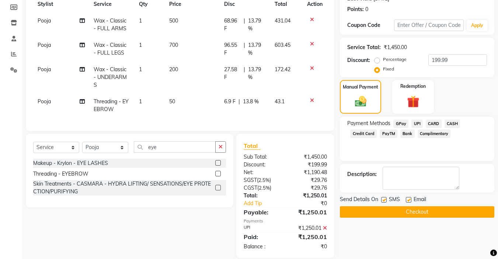
scroll to position [125, 0]
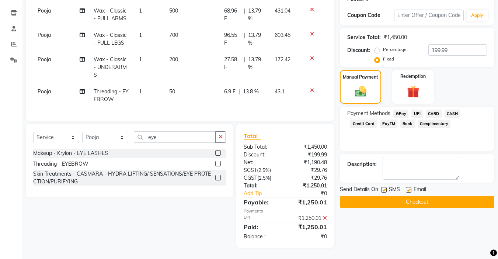
click at [409, 187] on label at bounding box center [409, 190] width 6 height 6
click at [409, 188] on input "checkbox" at bounding box center [408, 190] width 5 height 5
click at [409, 187] on label at bounding box center [409, 190] width 6 height 6
click at [409, 188] on input "checkbox" at bounding box center [408, 190] width 5 height 5
click at [409, 187] on label at bounding box center [409, 190] width 6 height 6
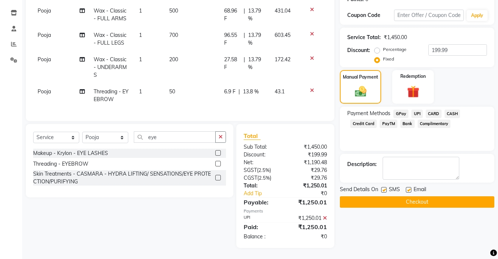
click at [409, 188] on input "checkbox" at bounding box center [408, 190] width 5 height 5
checkbox input "false"
click at [398, 196] on button "Checkout" at bounding box center [417, 201] width 154 height 11
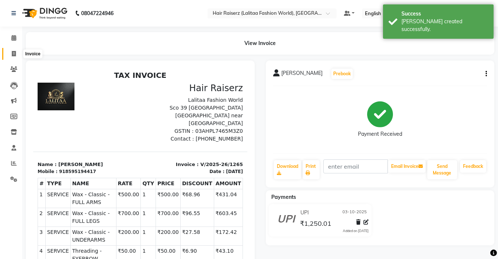
click at [10, 53] on span at bounding box center [13, 54] width 13 height 8
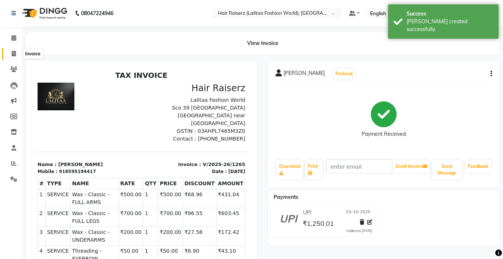
select select "service"
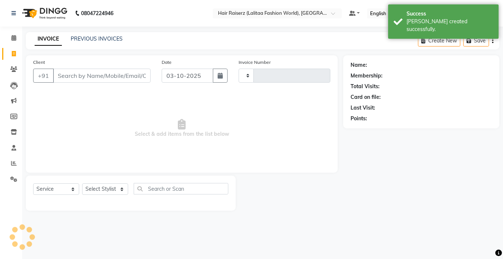
type input "1266"
select select "7098"
click at [63, 76] on input "Client" at bounding box center [102, 76] width 98 height 14
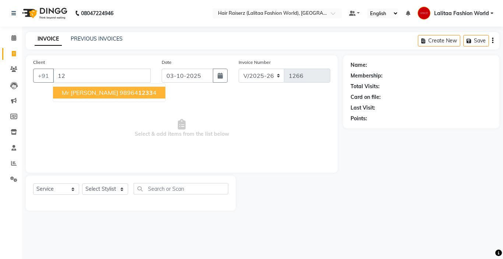
type input "1"
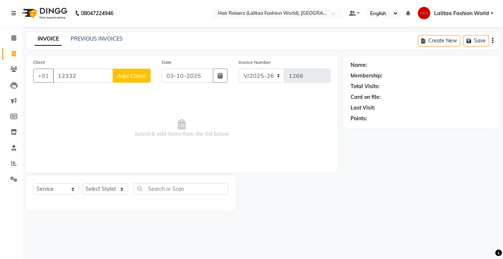
click at [89, 73] on input "12332" at bounding box center [83, 76] width 60 height 14
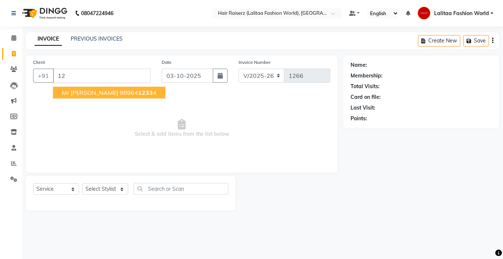
type input "1"
click at [120, 92] on ngb-highlight "98964 1233 4" at bounding box center [138, 92] width 37 height 7
type input "9896412334"
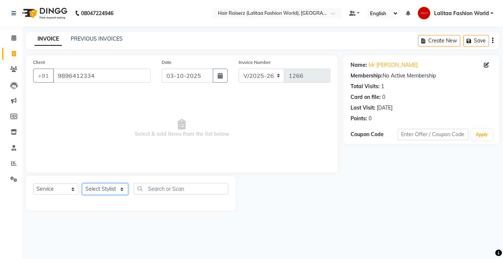
click at [103, 194] on select "Select Stylist [PERSON_NAME] counter sales [PERSON_NAME] Jannat [PERSON_NAME] L…" at bounding box center [105, 188] width 46 height 11
select select "79163"
click at [82, 183] on select "Select Stylist [PERSON_NAME] counter sales [PERSON_NAME] Jannat [PERSON_NAME] L…" at bounding box center [105, 188] width 46 height 11
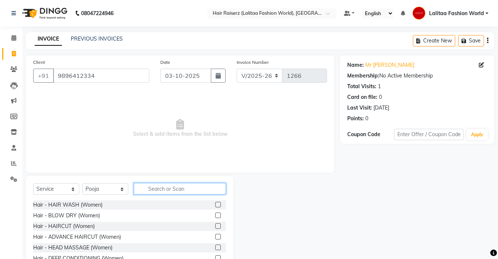
click at [162, 190] on input "text" at bounding box center [180, 188] width 92 height 11
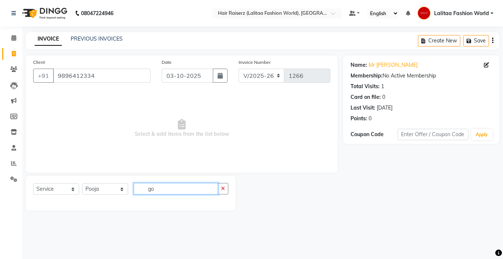
type input "g"
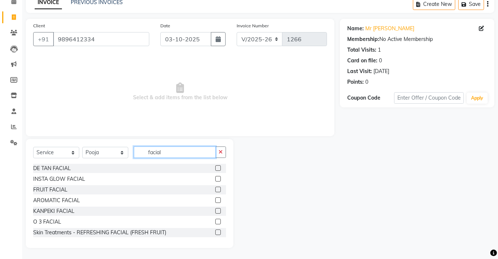
type input "facial"
click at [215, 189] on label at bounding box center [218, 189] width 6 height 6
click at [215, 189] on input "checkbox" at bounding box center [217, 189] width 5 height 5
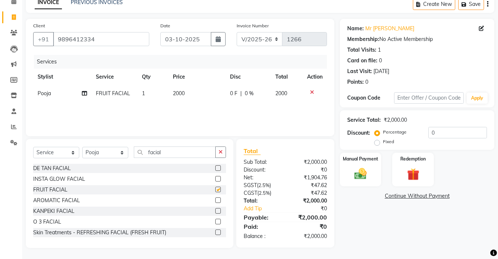
checkbox input "false"
click at [178, 154] on input "facial" at bounding box center [175, 151] width 82 height 11
type input "f"
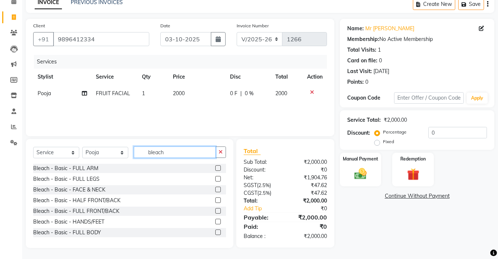
type input "bleach"
click at [215, 188] on label at bounding box center [218, 189] width 6 height 6
click at [215, 188] on input "checkbox" at bounding box center [217, 189] width 5 height 5
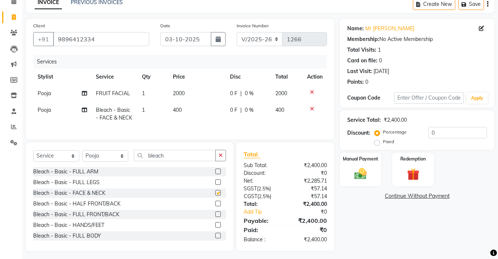
checkbox input "false"
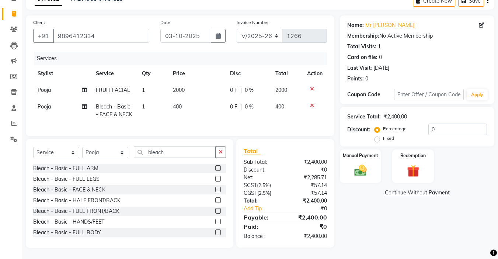
click at [383, 135] on label "Fixed" at bounding box center [388, 138] width 11 height 7
click at [377, 136] on input "Fixed" at bounding box center [378, 138] width 5 height 5
radio input "true"
click at [443, 123] on input "0" at bounding box center [457, 128] width 59 height 11
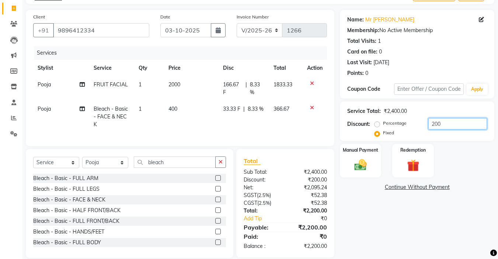
scroll to position [61, 0]
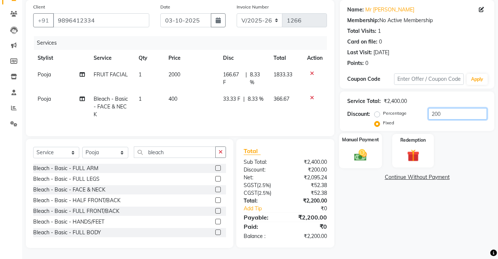
type input "200"
click at [363, 147] on img at bounding box center [360, 154] width 21 height 15
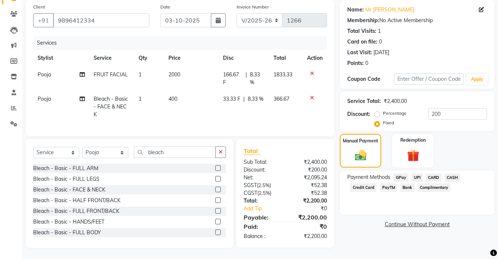
click at [415, 173] on span "UPI" at bounding box center [416, 177] width 11 height 8
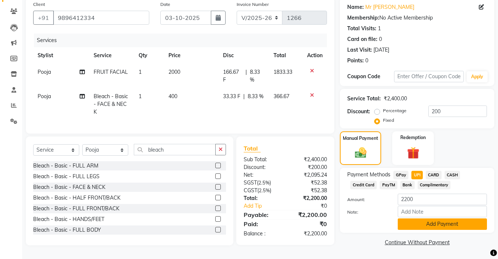
click at [403, 220] on button "Add Payment" at bounding box center [441, 223] width 89 height 11
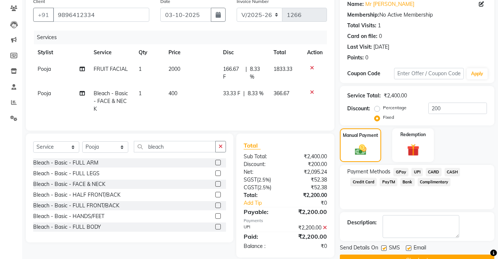
scroll to position [79, 0]
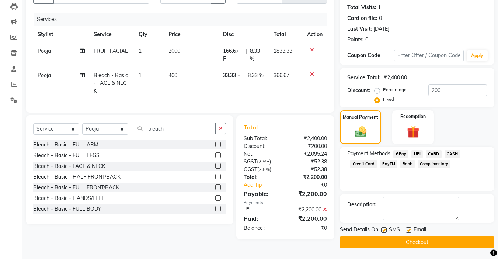
click at [409, 228] on label at bounding box center [409, 230] width 6 height 6
click at [409, 228] on input "checkbox" at bounding box center [408, 230] width 5 height 5
checkbox input "false"
click at [385, 231] on label at bounding box center [384, 230] width 6 height 6
click at [385, 231] on input "checkbox" at bounding box center [383, 230] width 5 height 5
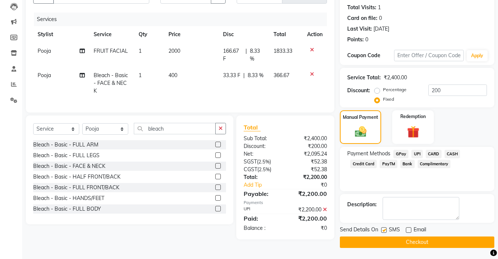
checkbox input "false"
click at [379, 238] on button "Checkout" at bounding box center [417, 241] width 154 height 11
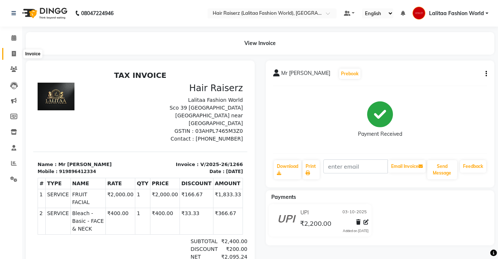
click at [14, 54] on icon at bounding box center [14, 54] width 4 height 6
select select "service"
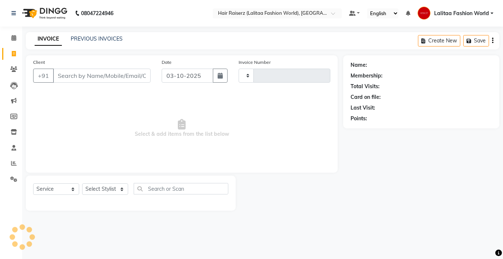
type input "1267"
select select "7098"
click at [99, 36] on link "PREVIOUS INVOICES" at bounding box center [97, 38] width 52 height 7
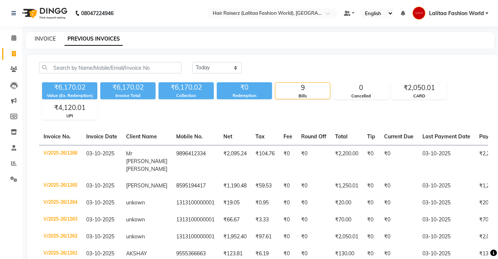
click at [47, 41] on link "INVOICE" at bounding box center [45, 38] width 21 height 7
select select "service"
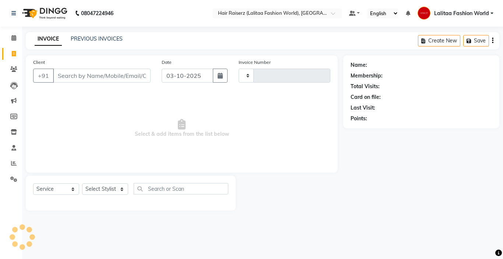
type input "1267"
select select "7098"
click at [103, 74] on input "Client" at bounding box center [102, 76] width 98 height 14
click at [78, 69] on input "Client" at bounding box center [102, 76] width 98 height 14
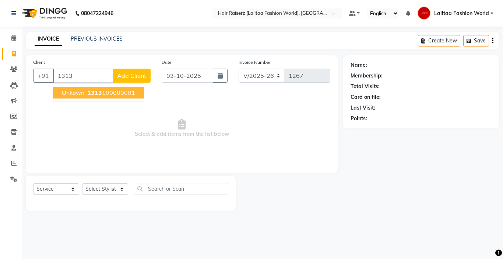
click at [92, 94] on span "1313" at bounding box center [94, 92] width 15 height 7
type input "1313100000001"
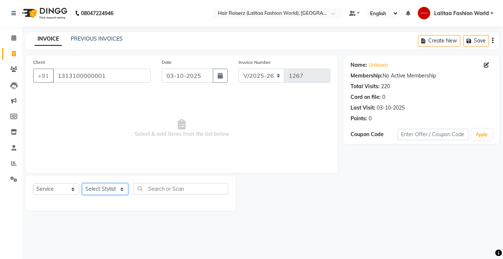
click at [101, 189] on select "Select Stylist [PERSON_NAME] counter sales [PERSON_NAME] Jannat [PERSON_NAME] L…" at bounding box center [105, 188] width 46 height 11
select select "68831"
click at [82, 183] on select "Select Stylist [PERSON_NAME] counter sales [PERSON_NAME] Jannat [PERSON_NAME] L…" at bounding box center [105, 188] width 46 height 11
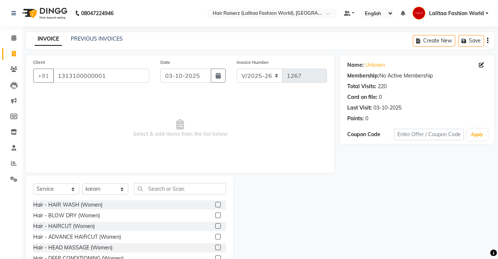
click at [215, 224] on label at bounding box center [218, 226] width 6 height 6
click at [215, 224] on input "checkbox" at bounding box center [217, 226] width 5 height 5
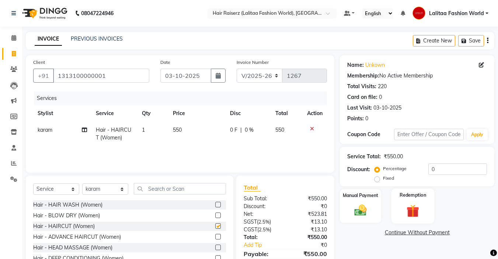
checkbox input "false"
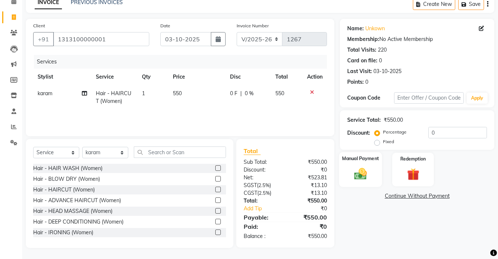
click at [361, 174] on img at bounding box center [360, 173] width 21 height 15
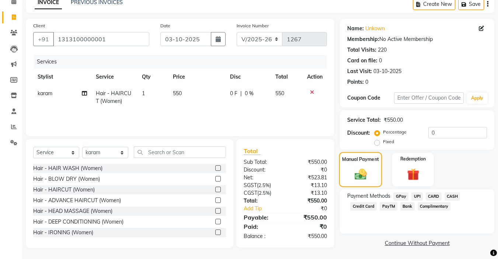
scroll to position [37, 0]
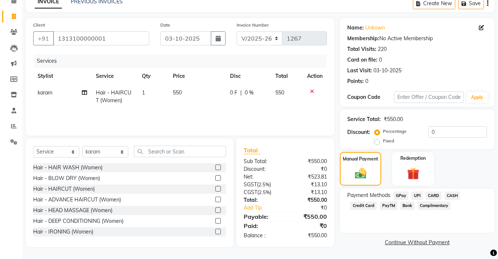
click at [455, 192] on span "CASH" at bounding box center [452, 195] width 16 height 8
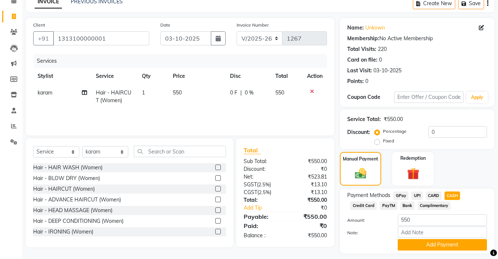
scroll to position [58, 0]
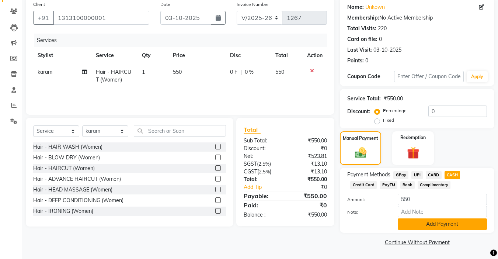
click at [423, 223] on button "Add Payment" at bounding box center [441, 223] width 89 height 11
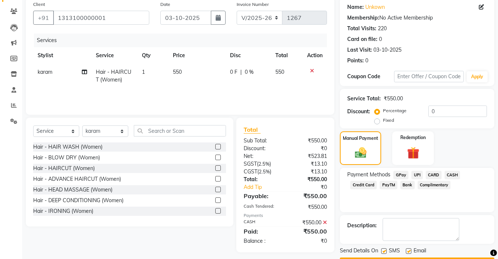
scroll to position [79, 0]
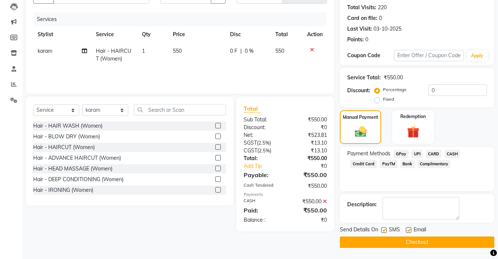
click at [408, 227] on label at bounding box center [409, 230] width 6 height 6
click at [408, 228] on input "checkbox" at bounding box center [408, 230] width 5 height 5
checkbox input "false"
click at [386, 229] on label at bounding box center [384, 230] width 6 height 6
click at [386, 229] on input "checkbox" at bounding box center [383, 230] width 5 height 5
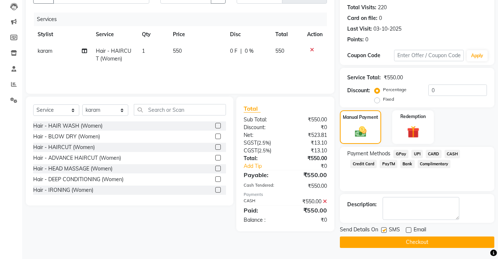
checkbox input "false"
click at [379, 242] on button "Checkout" at bounding box center [417, 241] width 154 height 11
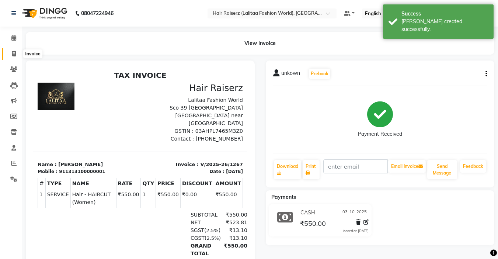
click at [14, 52] on icon at bounding box center [14, 54] width 4 height 6
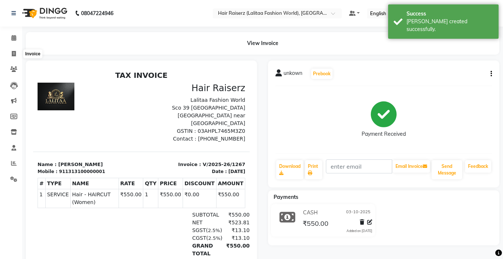
select select "service"
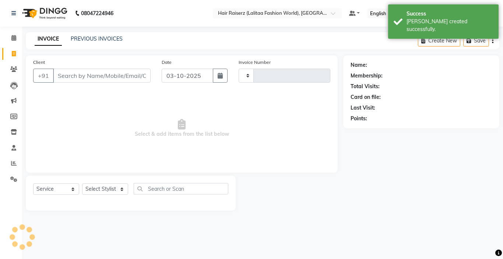
type input "1268"
select select "7098"
click at [69, 82] on input "Client" at bounding box center [102, 76] width 98 height 14
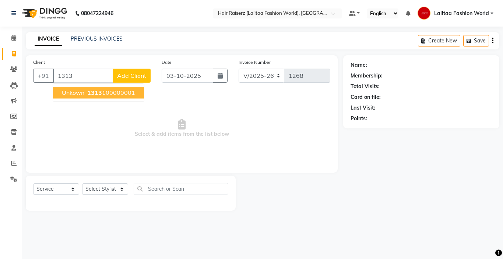
click at [82, 91] on span "unkown" at bounding box center [73, 92] width 22 height 7
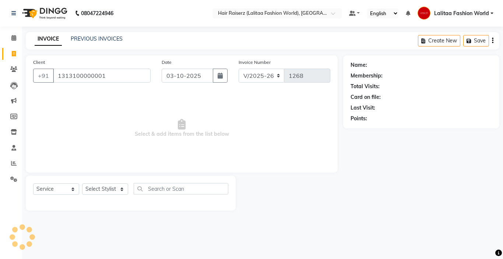
type input "1313100000001"
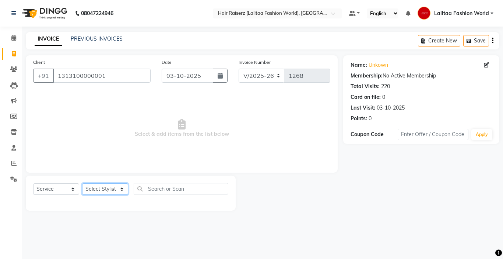
click at [103, 188] on select "Select Stylist [PERSON_NAME] counter sales [PERSON_NAME] Jannat [PERSON_NAME] L…" at bounding box center [105, 188] width 46 height 11
select select "79568"
click at [82, 183] on select "Select Stylist [PERSON_NAME] counter sales [PERSON_NAME] Jannat [PERSON_NAME] L…" at bounding box center [105, 188] width 46 height 11
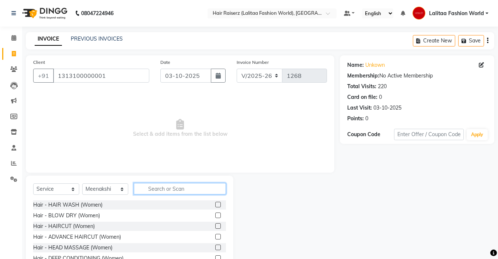
click at [158, 188] on input "text" at bounding box center [180, 188] width 92 height 11
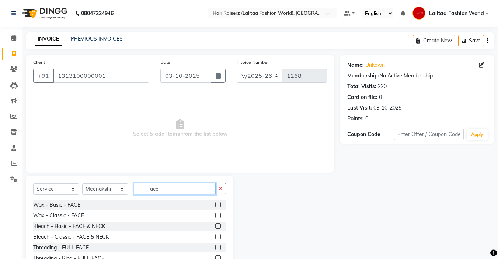
type input "face"
click at [215, 204] on label at bounding box center [218, 205] width 6 height 6
click at [215, 204] on input "checkbox" at bounding box center [217, 204] width 5 height 5
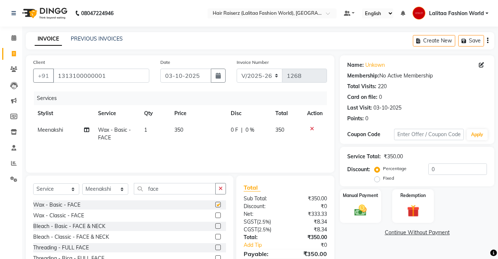
checkbox input "false"
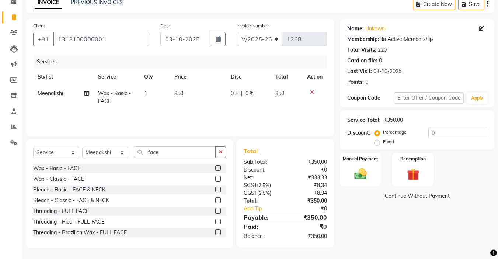
click at [383, 143] on label "Fixed" at bounding box center [388, 141] width 11 height 7
click at [376, 143] on input "Fixed" at bounding box center [378, 141] width 5 height 5
radio input "true"
click at [434, 135] on input "0" at bounding box center [457, 132] width 59 height 11
type input "100"
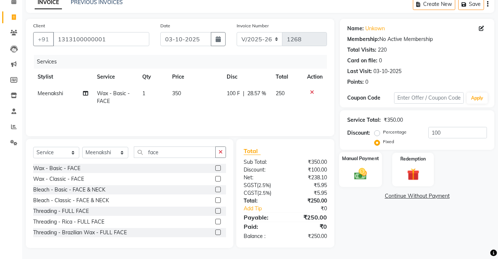
click at [360, 172] on img at bounding box center [360, 173] width 21 height 15
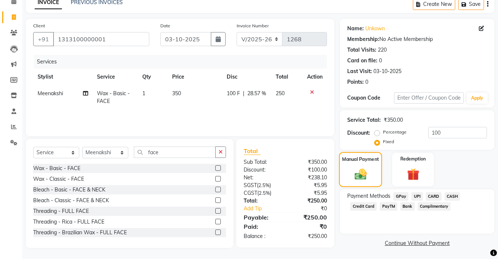
scroll to position [37, 0]
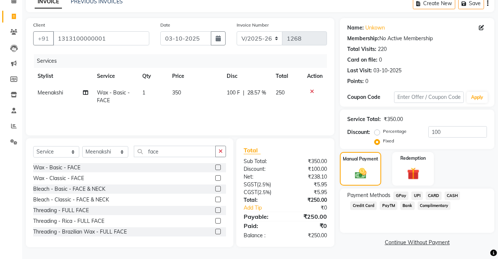
click at [417, 197] on span "UPI" at bounding box center [416, 195] width 11 height 8
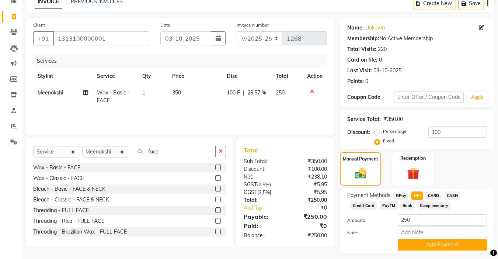
scroll to position [58, 0]
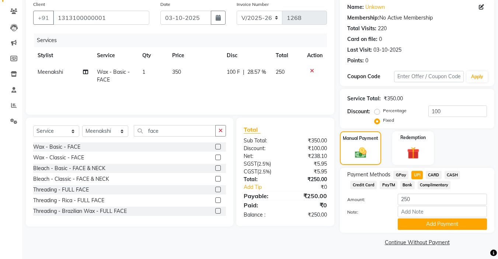
click at [449, 171] on span "CASH" at bounding box center [452, 175] width 16 height 8
click at [407, 223] on button "Add Payment" at bounding box center [441, 223] width 89 height 11
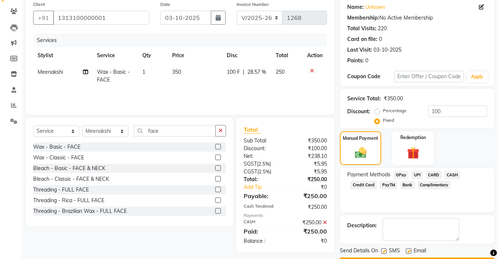
scroll to position [79, 0]
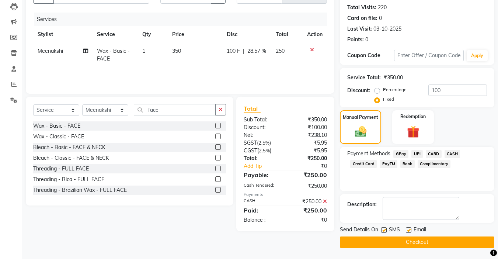
click at [408, 230] on label at bounding box center [409, 230] width 6 height 6
click at [408, 230] on input "checkbox" at bounding box center [408, 230] width 5 height 5
checkbox input "false"
click at [384, 230] on label at bounding box center [384, 230] width 6 height 6
click at [384, 230] on input "checkbox" at bounding box center [383, 230] width 5 height 5
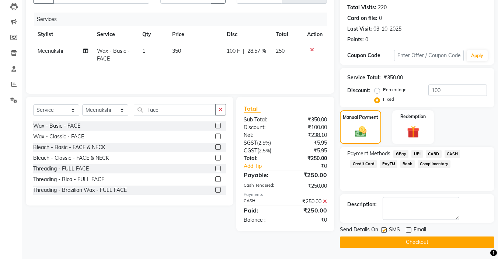
checkbox input "false"
click at [386, 238] on button "Checkout" at bounding box center [417, 241] width 154 height 11
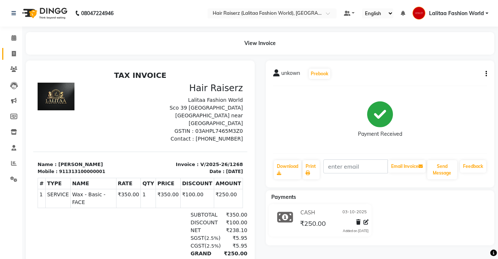
click at [11, 49] on link "Invoice" at bounding box center [11, 54] width 18 height 12
select select "service"
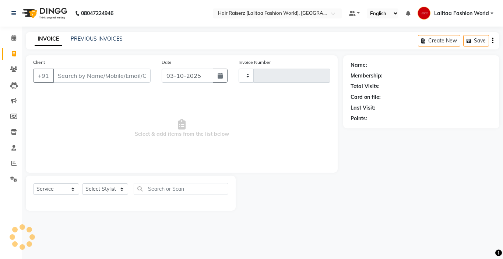
type input "1269"
select select "7098"
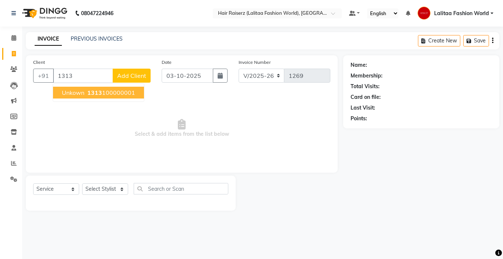
click at [91, 91] on span "1313" at bounding box center [94, 92] width 15 height 7
type input "1313100000001"
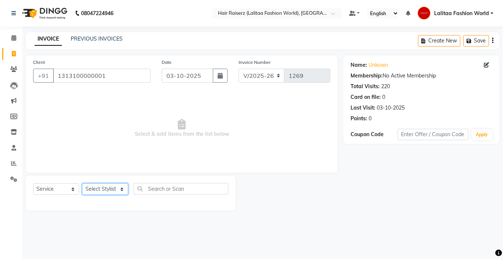
click at [110, 186] on select "Select Stylist [PERSON_NAME] counter sales [PERSON_NAME] Jannat [PERSON_NAME] L…" at bounding box center [105, 188] width 46 height 11
select select "91474"
click at [82, 183] on select "Select Stylist [PERSON_NAME] counter sales [PERSON_NAME] Jannat [PERSON_NAME] L…" at bounding box center [105, 188] width 46 height 11
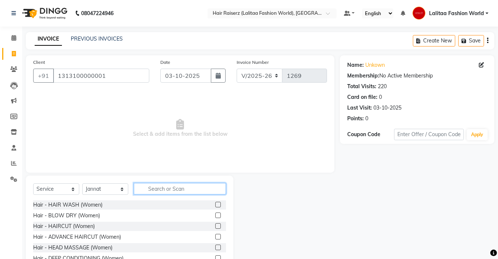
click at [155, 184] on input "text" at bounding box center [180, 188] width 92 height 11
type input "power"
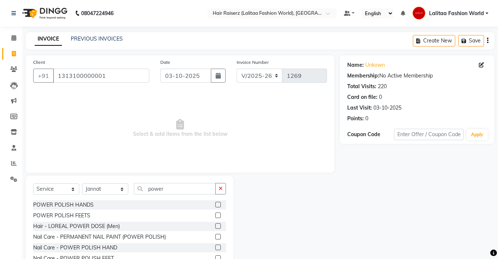
click at [215, 205] on label at bounding box center [218, 205] width 6 height 6
click at [215, 205] on input "checkbox" at bounding box center [217, 204] width 5 height 5
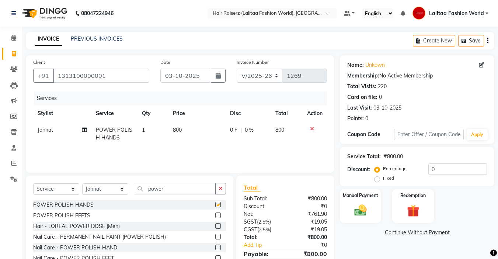
checkbox input "false"
click at [175, 190] on input "power" at bounding box center [175, 188] width 82 height 11
type input "p"
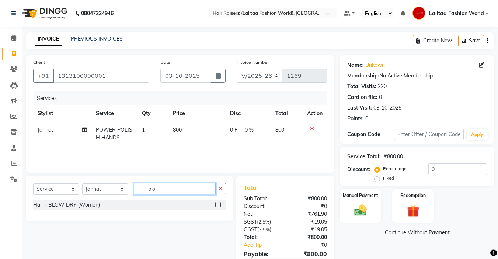
type input "blo"
click at [219, 202] on label at bounding box center [218, 205] width 6 height 6
click at [219, 202] on input "checkbox" at bounding box center [217, 204] width 5 height 5
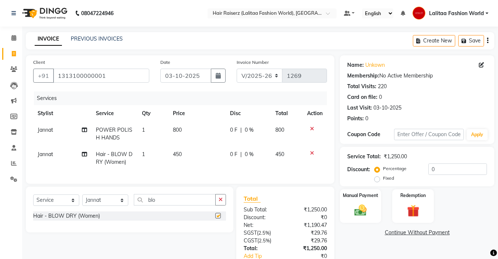
checkbox input "false"
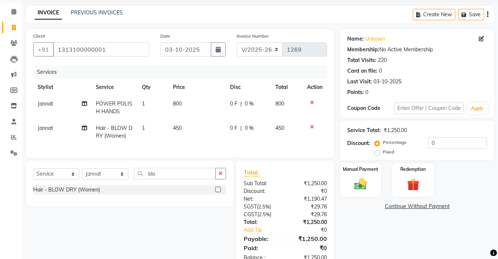
scroll to position [33, 0]
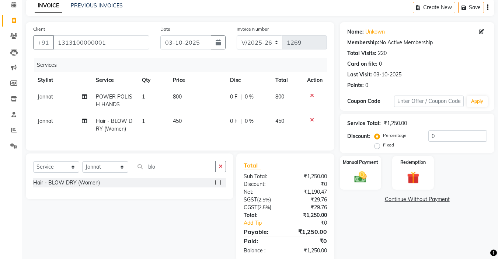
click at [383, 147] on label "Fixed" at bounding box center [388, 144] width 11 height 7
click at [376, 147] on input "Fixed" at bounding box center [378, 144] width 5 height 5
radio input "true"
click at [443, 137] on input "0" at bounding box center [457, 135] width 59 height 11
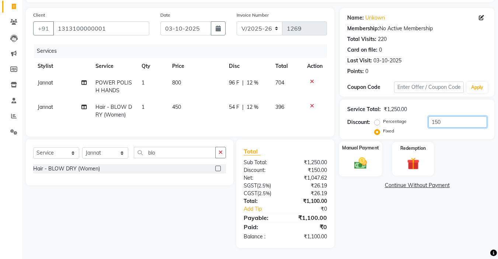
type input "150"
click at [365, 155] on img at bounding box center [360, 162] width 21 height 15
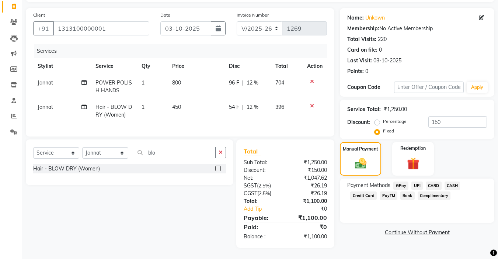
click at [415, 181] on span "UPI" at bounding box center [416, 185] width 11 height 8
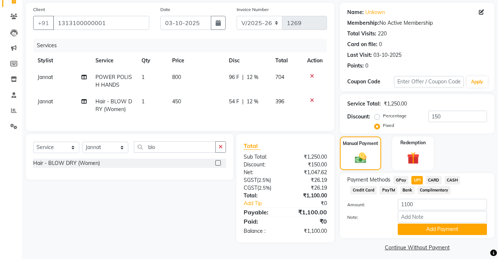
scroll to position [58, 0]
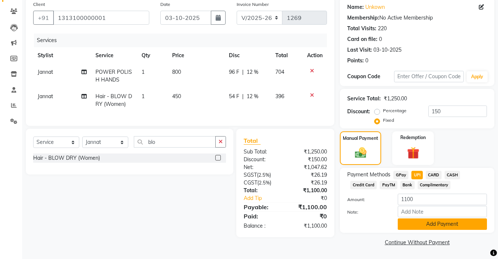
click at [412, 223] on button "Add Payment" at bounding box center [441, 223] width 89 height 11
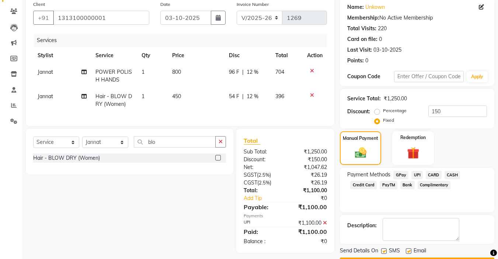
scroll to position [79, 0]
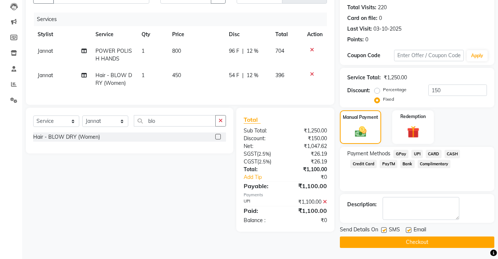
click at [385, 228] on label at bounding box center [384, 230] width 6 height 6
click at [385, 228] on input "checkbox" at bounding box center [383, 230] width 5 height 5
checkbox input "false"
click at [409, 227] on label at bounding box center [409, 230] width 6 height 6
click at [409, 228] on input "checkbox" at bounding box center [408, 230] width 5 height 5
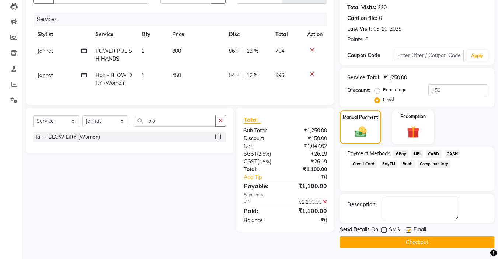
checkbox input "false"
click at [397, 243] on button "Checkout" at bounding box center [417, 241] width 154 height 11
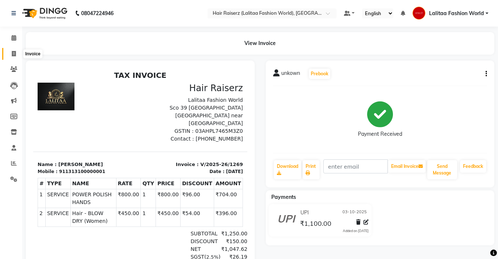
click at [13, 50] on span at bounding box center [13, 54] width 13 height 8
select select "7098"
select select "service"
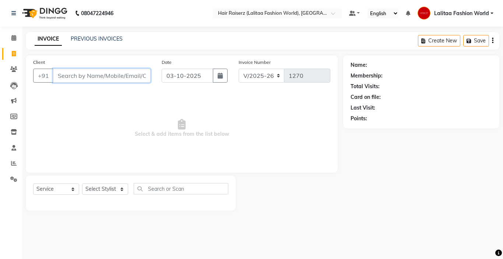
click at [80, 73] on input "Client" at bounding box center [102, 76] width 98 height 14
type input "8054963435"
click at [142, 78] on span "Add Client" at bounding box center [131, 75] width 29 height 7
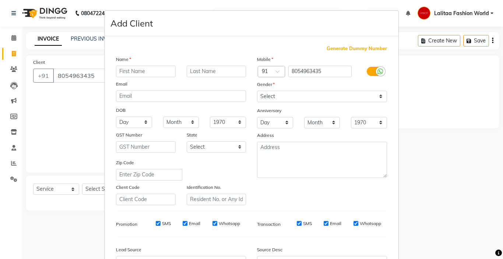
click at [126, 69] on input "text" at bounding box center [146, 71] width 60 height 11
type input "Ankit"
click at [267, 96] on select "Select [DEMOGRAPHIC_DATA] [DEMOGRAPHIC_DATA] Other Prefer Not To Say" at bounding box center [322, 96] width 130 height 11
select select "[DEMOGRAPHIC_DATA]"
click at [257, 91] on select "Select [DEMOGRAPHIC_DATA] [DEMOGRAPHIC_DATA] Other Prefer Not To Say" at bounding box center [322, 96] width 130 height 11
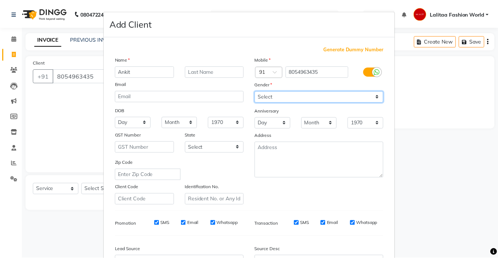
scroll to position [81, 0]
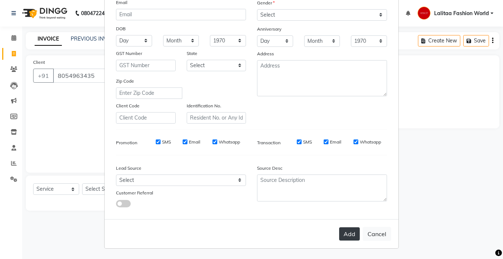
click at [346, 236] on button "Add" at bounding box center [349, 233] width 21 height 13
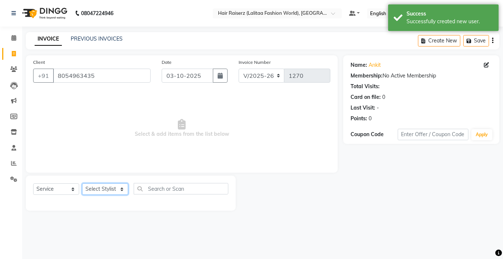
click at [103, 186] on select "Select Stylist [PERSON_NAME] counter sales [PERSON_NAME] Jannat [PERSON_NAME] L…" at bounding box center [105, 188] width 46 height 11
click at [82, 183] on select "Select Stylist [PERSON_NAME] counter sales [PERSON_NAME] Jannat [PERSON_NAME] L…" at bounding box center [105, 188] width 46 height 11
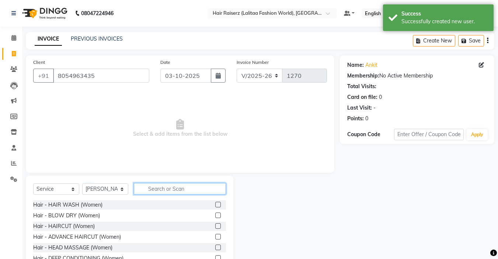
click at [155, 189] on input "text" at bounding box center [180, 188] width 92 height 11
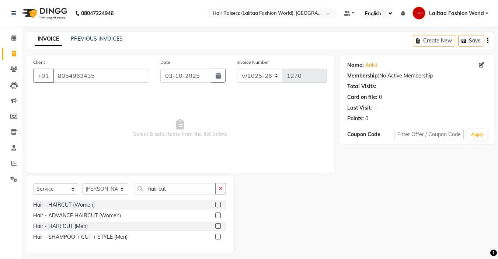
click at [217, 225] on label at bounding box center [218, 226] width 6 height 6
click at [217, 225] on input "checkbox" at bounding box center [217, 226] width 5 height 5
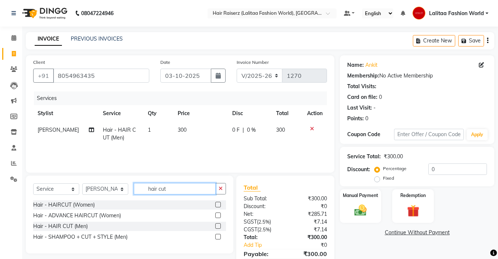
click at [173, 191] on input "hair cut" at bounding box center [175, 188] width 82 height 11
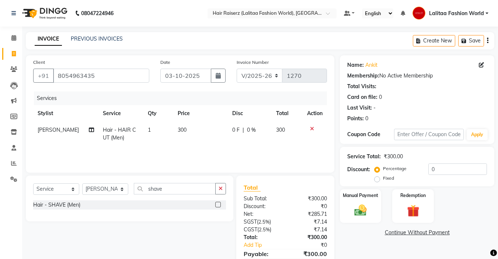
click at [218, 204] on label at bounding box center [218, 205] width 6 height 6
click at [218, 204] on input "checkbox" at bounding box center [217, 204] width 5 height 5
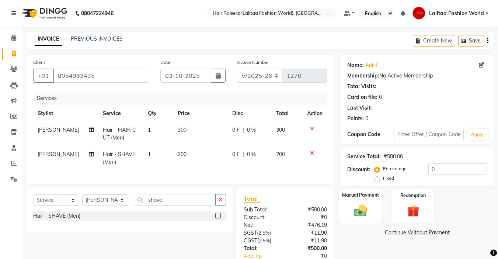
scroll to position [53, 0]
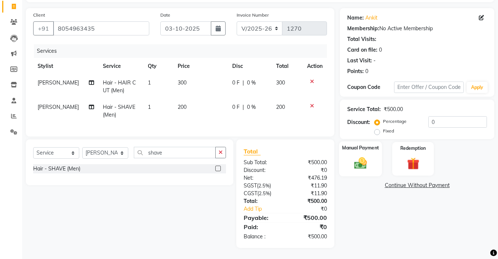
click at [357, 159] on img at bounding box center [360, 162] width 21 height 15
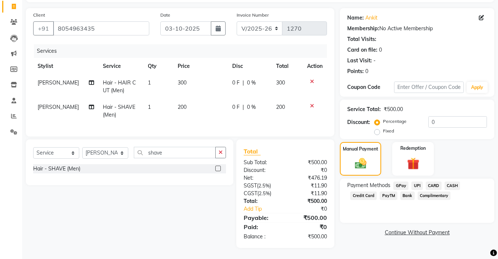
click at [417, 181] on span "UPI" at bounding box center [416, 185] width 11 height 8
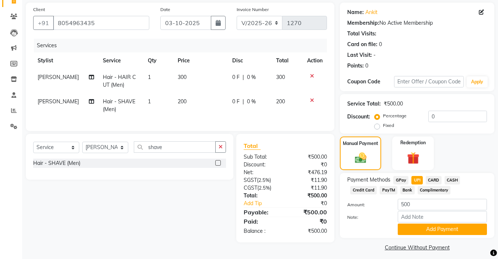
scroll to position [58, 0]
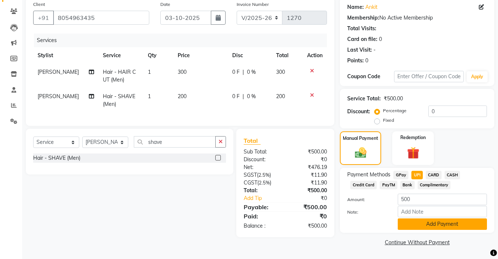
click at [409, 223] on button "Add Payment" at bounding box center [441, 223] width 89 height 11
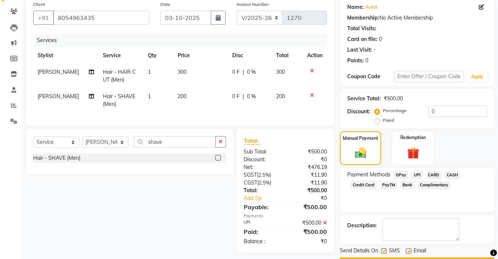
scroll to position [79, 0]
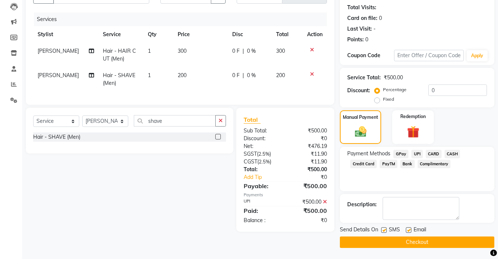
click at [407, 228] on label at bounding box center [409, 230] width 6 height 6
click at [407, 228] on input "checkbox" at bounding box center [408, 230] width 5 height 5
click at [388, 245] on button "Checkout" at bounding box center [417, 241] width 154 height 11
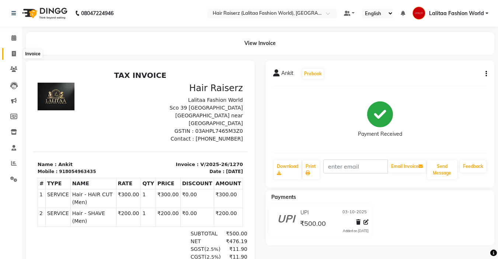
click at [13, 57] on span at bounding box center [13, 54] width 13 height 8
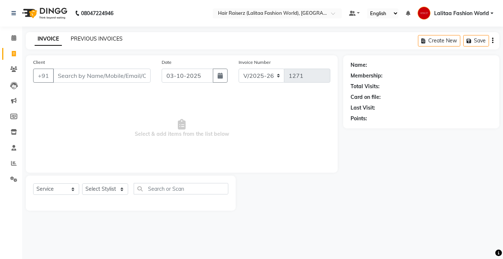
click at [88, 38] on link "PREVIOUS INVOICES" at bounding box center [97, 38] width 52 height 7
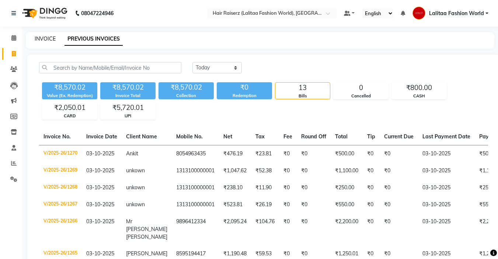
click at [41, 37] on link "INVOICE" at bounding box center [45, 38] width 21 height 7
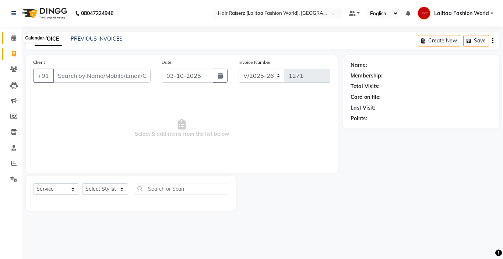
click at [16, 39] on icon at bounding box center [13, 38] width 5 height 6
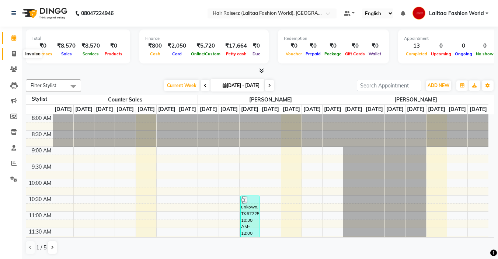
click at [14, 53] on icon at bounding box center [14, 54] width 4 height 6
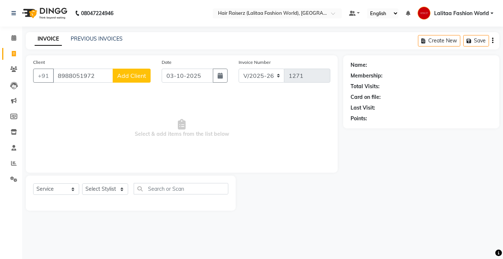
click at [129, 72] on span "Add Client" at bounding box center [131, 75] width 29 height 7
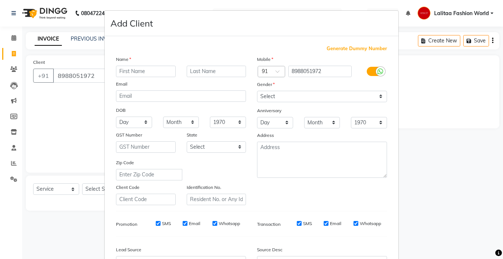
click at [134, 79] on div "Name Email DOB Day 01 02 03 04 05 06 07 08 09 10 11 12 13 14 15 16 17 18 19 20 …" at bounding box center [181, 130] width 141 height 150
click at [127, 73] on input "text" at bounding box center [146, 71] width 60 height 11
click at [263, 98] on select "Select [DEMOGRAPHIC_DATA] [DEMOGRAPHIC_DATA] Other Prefer Not To Say" at bounding box center [322, 96] width 130 height 11
click at [257, 91] on select "Select [DEMOGRAPHIC_DATA] [DEMOGRAPHIC_DATA] Other Prefer Not To Say" at bounding box center [322, 96] width 130 height 11
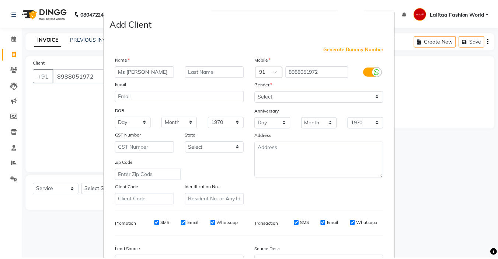
scroll to position [81, 0]
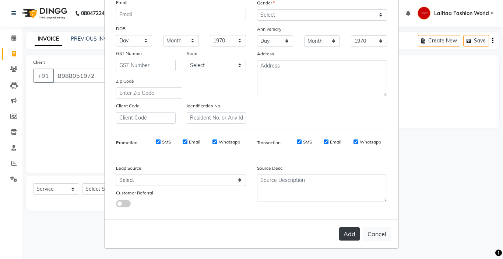
click at [349, 238] on button "Add" at bounding box center [349, 233] width 21 height 13
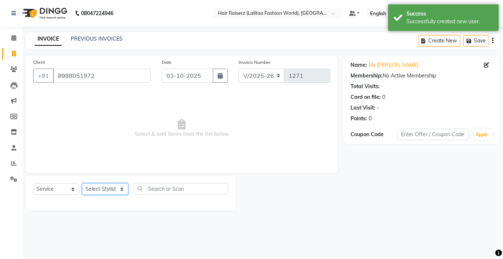
click at [90, 188] on select "Select Stylist [PERSON_NAME] counter sales [PERSON_NAME] Jannat [PERSON_NAME] L…" at bounding box center [105, 188] width 46 height 11
click at [82, 183] on select "Select Stylist [PERSON_NAME] counter sales [PERSON_NAME] Jannat [PERSON_NAME] L…" at bounding box center [105, 188] width 46 height 11
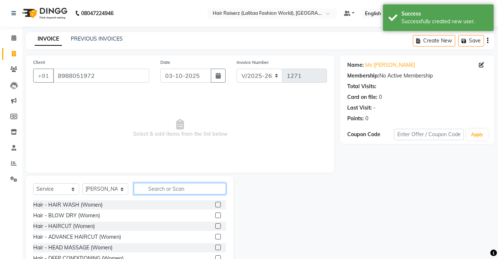
click at [173, 192] on input "text" at bounding box center [180, 188] width 92 height 11
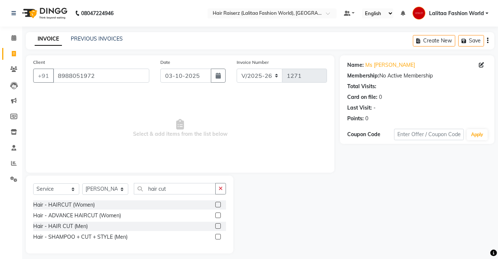
click at [217, 204] on label at bounding box center [218, 205] width 6 height 6
click at [217, 204] on input "checkbox" at bounding box center [217, 204] width 5 height 5
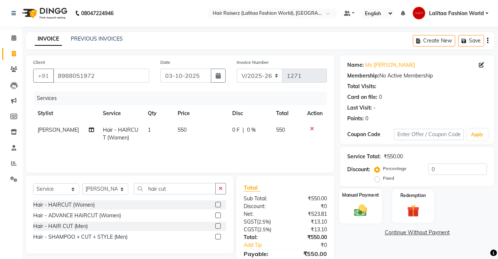
click at [356, 203] on img at bounding box center [360, 210] width 21 height 15
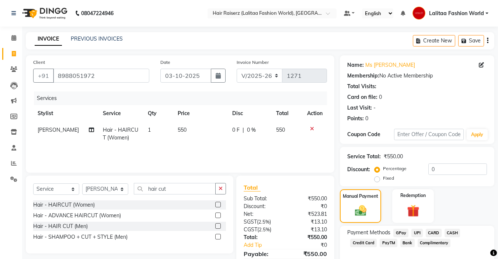
click at [420, 231] on span "UPI" at bounding box center [416, 232] width 11 height 8
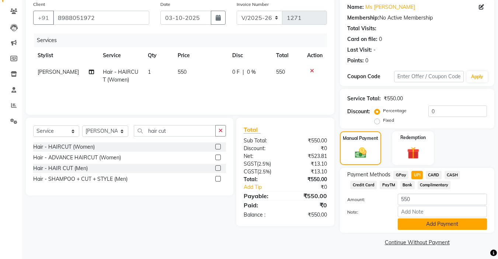
click at [424, 227] on button "Add Payment" at bounding box center [441, 223] width 89 height 11
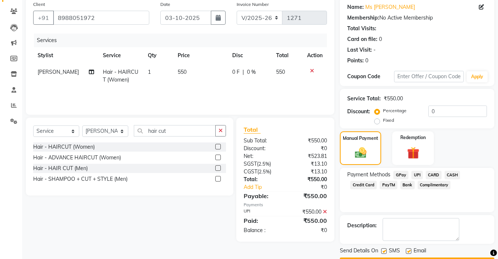
click at [408, 251] on label at bounding box center [409, 251] width 6 height 6
click at [408, 251] on input "checkbox" at bounding box center [408, 251] width 5 height 5
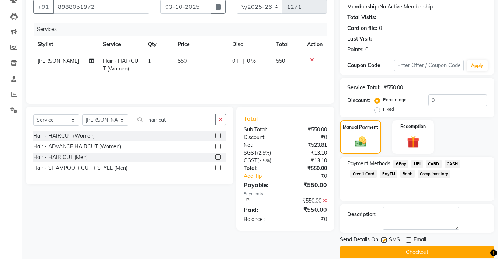
scroll to position [79, 0]
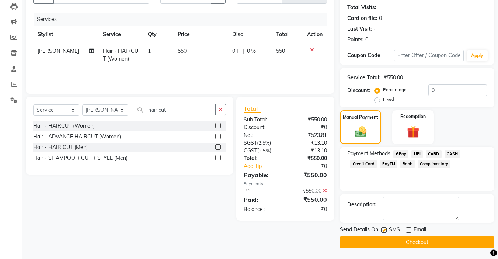
click at [437, 243] on button "Checkout" at bounding box center [417, 241] width 154 height 11
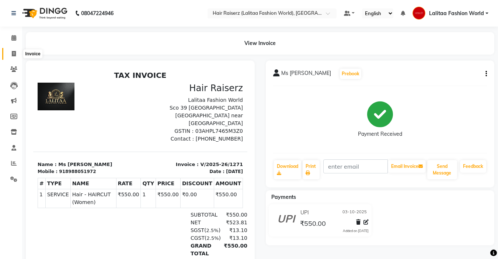
click at [13, 55] on icon at bounding box center [14, 54] width 4 height 6
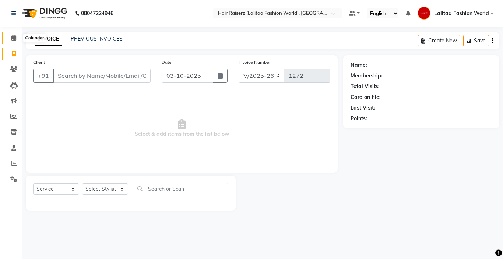
click at [13, 39] on icon at bounding box center [13, 38] width 5 height 6
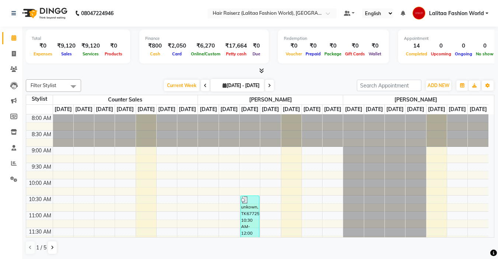
scroll to position [0, 0]
click at [15, 54] on icon at bounding box center [14, 53] width 4 height 6
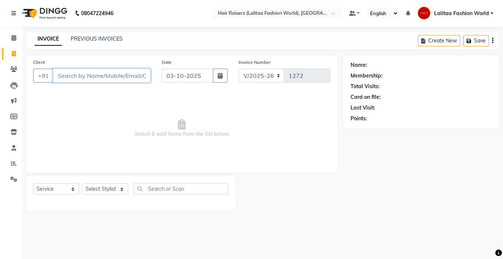
click at [66, 71] on input "Client" at bounding box center [102, 76] width 98 height 14
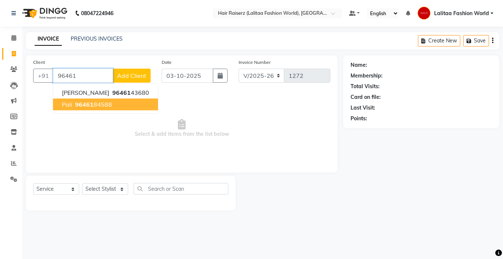
click at [86, 100] on button "Pali 96461 84588" at bounding box center [105, 104] width 105 height 12
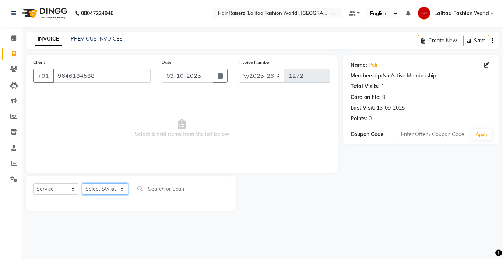
click at [100, 190] on select "Select Stylist [PERSON_NAME] counter sales [PERSON_NAME] Jannat [PERSON_NAME] L…" at bounding box center [105, 188] width 46 height 11
click at [82, 183] on select "Select Stylist [PERSON_NAME] counter sales [PERSON_NAME] Jannat [PERSON_NAME] L…" at bounding box center [105, 188] width 46 height 11
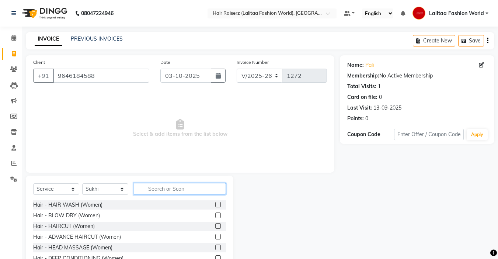
click at [181, 192] on input "text" at bounding box center [180, 188] width 92 height 11
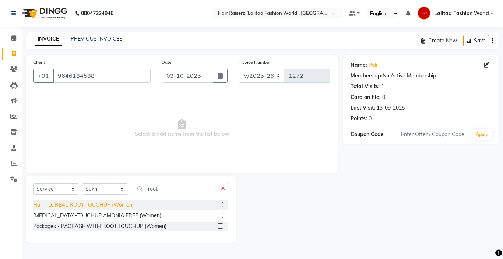
click at [131, 202] on div "Hair - LOREAL ROOT-TOUCHUP (Women)" at bounding box center [83, 205] width 101 height 8
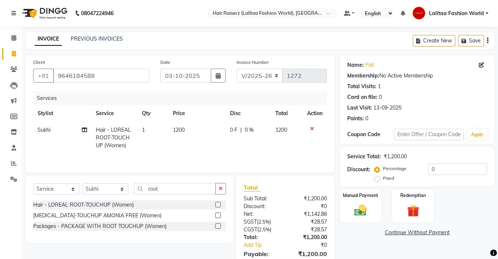
click at [218, 203] on label at bounding box center [218, 205] width 6 height 6
click at [218, 203] on input "checkbox" at bounding box center [217, 204] width 5 height 5
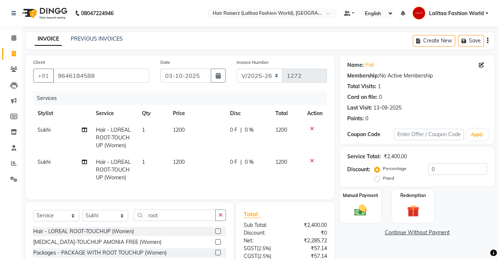
click at [311, 157] on td at bounding box center [314, 170] width 24 height 32
click at [311, 161] on icon at bounding box center [312, 160] width 4 height 5
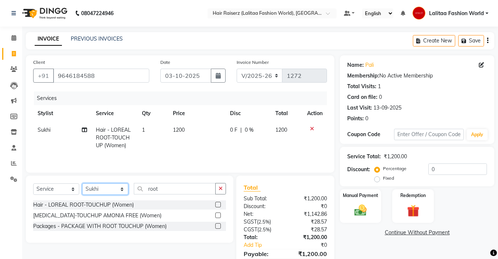
click at [97, 187] on select "Select Stylist [PERSON_NAME] counter sales [PERSON_NAME] Jannat [PERSON_NAME] L…" at bounding box center [105, 188] width 46 height 11
click at [82, 183] on select "Select Stylist [PERSON_NAME] counter sales [PERSON_NAME] Jannat [PERSON_NAME] L…" at bounding box center [105, 188] width 46 height 11
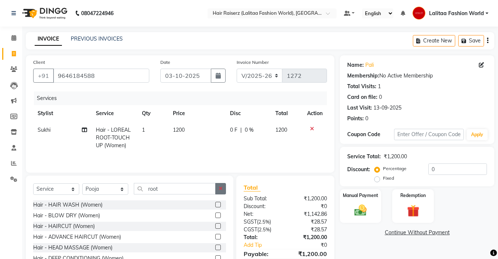
click at [220, 190] on icon "button" at bounding box center [220, 188] width 4 height 5
click at [169, 207] on div "Hair - HAIR WASH (Women)" at bounding box center [129, 204] width 193 height 9
click at [153, 187] on input "text" at bounding box center [180, 188] width 92 height 11
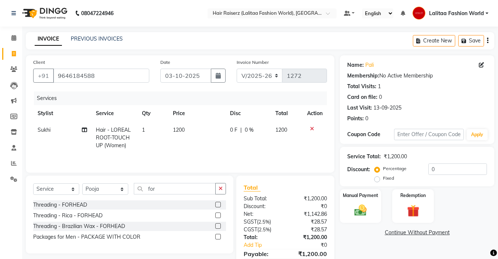
click at [217, 203] on label at bounding box center [218, 205] width 6 height 6
click at [217, 203] on input "checkbox" at bounding box center [217, 204] width 5 height 5
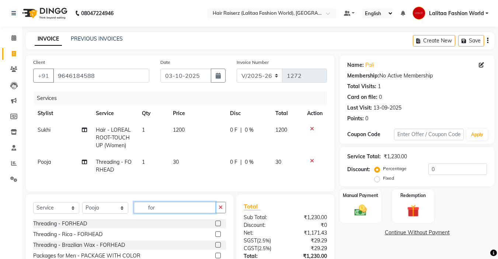
click at [155, 213] on input "for" at bounding box center [175, 207] width 82 height 11
click at [219, 210] on icon "button" at bounding box center [220, 206] width 4 height 5
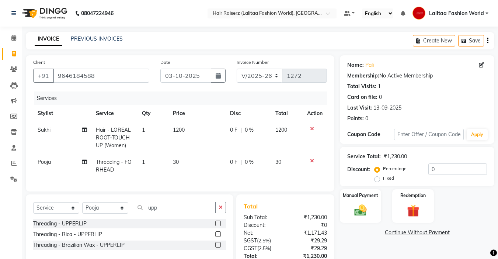
click at [217, 226] on label at bounding box center [218, 223] width 6 height 6
click at [217, 226] on input "checkbox" at bounding box center [217, 223] width 5 height 5
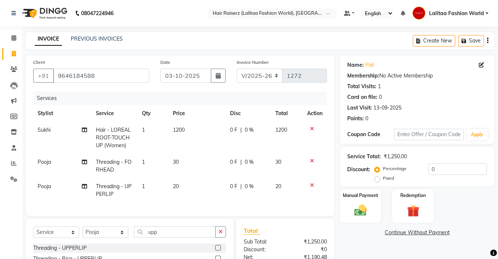
click at [383, 179] on label "Fixed" at bounding box center [388, 178] width 11 height 7
click at [376, 179] on input "Fixed" at bounding box center [378, 177] width 5 height 5
click at [433, 173] on input "0" at bounding box center [457, 168] width 59 height 11
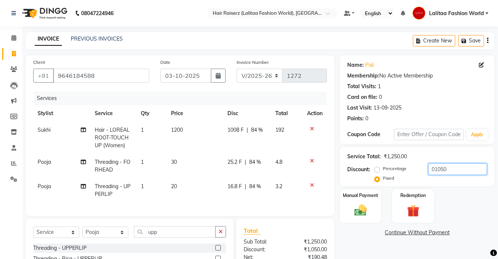
click at [444, 168] on input "01050" at bounding box center [457, 168] width 59 height 11
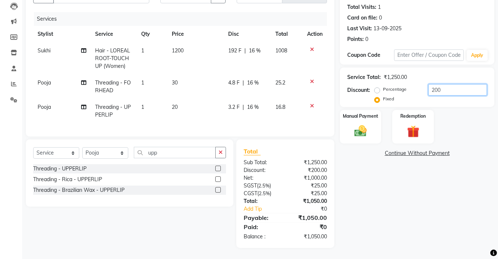
scroll to position [85, 0]
click at [362, 123] on img at bounding box center [360, 130] width 21 height 15
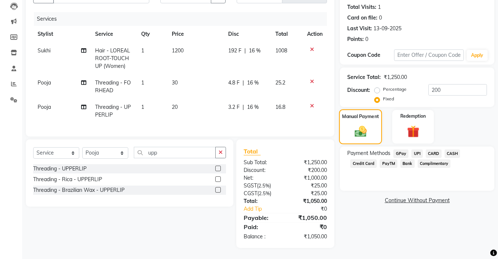
click at [362, 118] on div "Manual Payment" at bounding box center [360, 126] width 43 height 35
click at [415, 149] on span "UPI" at bounding box center [416, 153] width 11 height 8
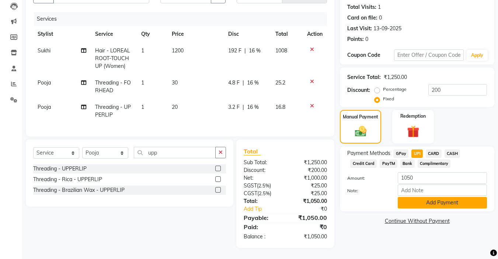
click at [440, 197] on button "Add Payment" at bounding box center [441, 202] width 89 height 11
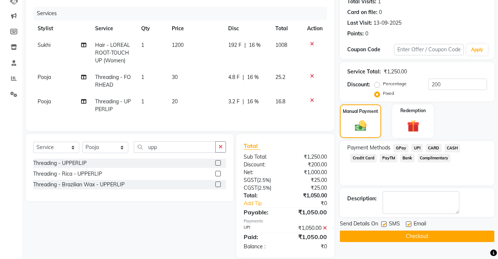
scroll to position [100, 0]
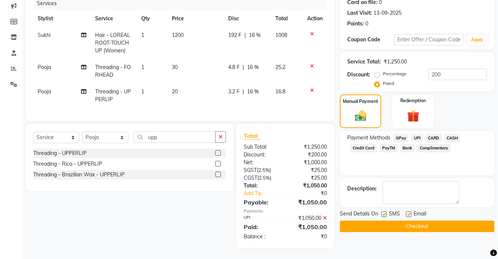
click at [409, 211] on label at bounding box center [409, 214] width 6 height 6
click at [409, 212] on input "checkbox" at bounding box center [408, 214] width 5 height 5
click at [417, 221] on button "Checkout" at bounding box center [417, 225] width 154 height 11
